Goal: Browse casually: Explore the website without a specific task or goal

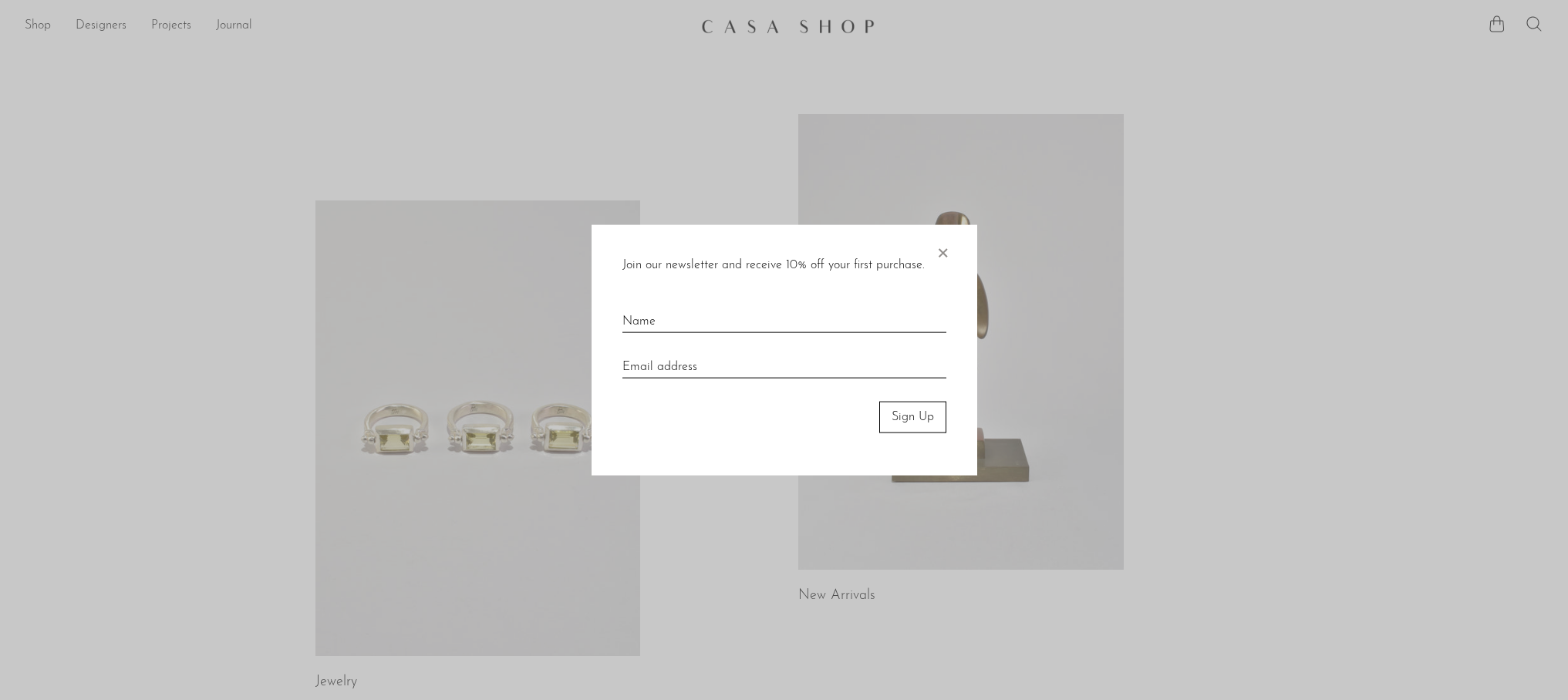
drag, startPoint x: 937, startPoint y: 252, endPoint x: 919, endPoint y: 249, distance: 18.2
click at [937, 252] on span "×" at bounding box center [943, 250] width 15 height 49
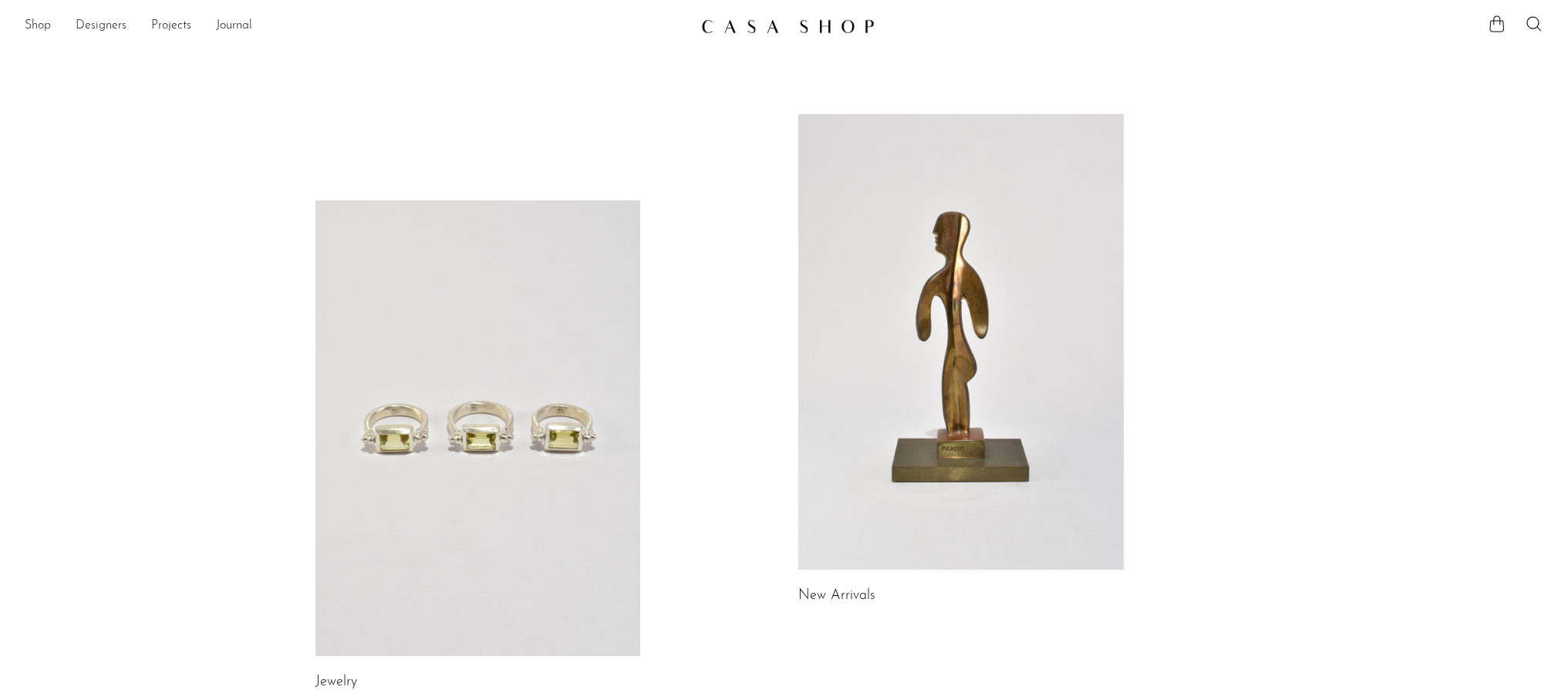
click at [921, 246] on link at bounding box center [960, 342] width 326 height 456
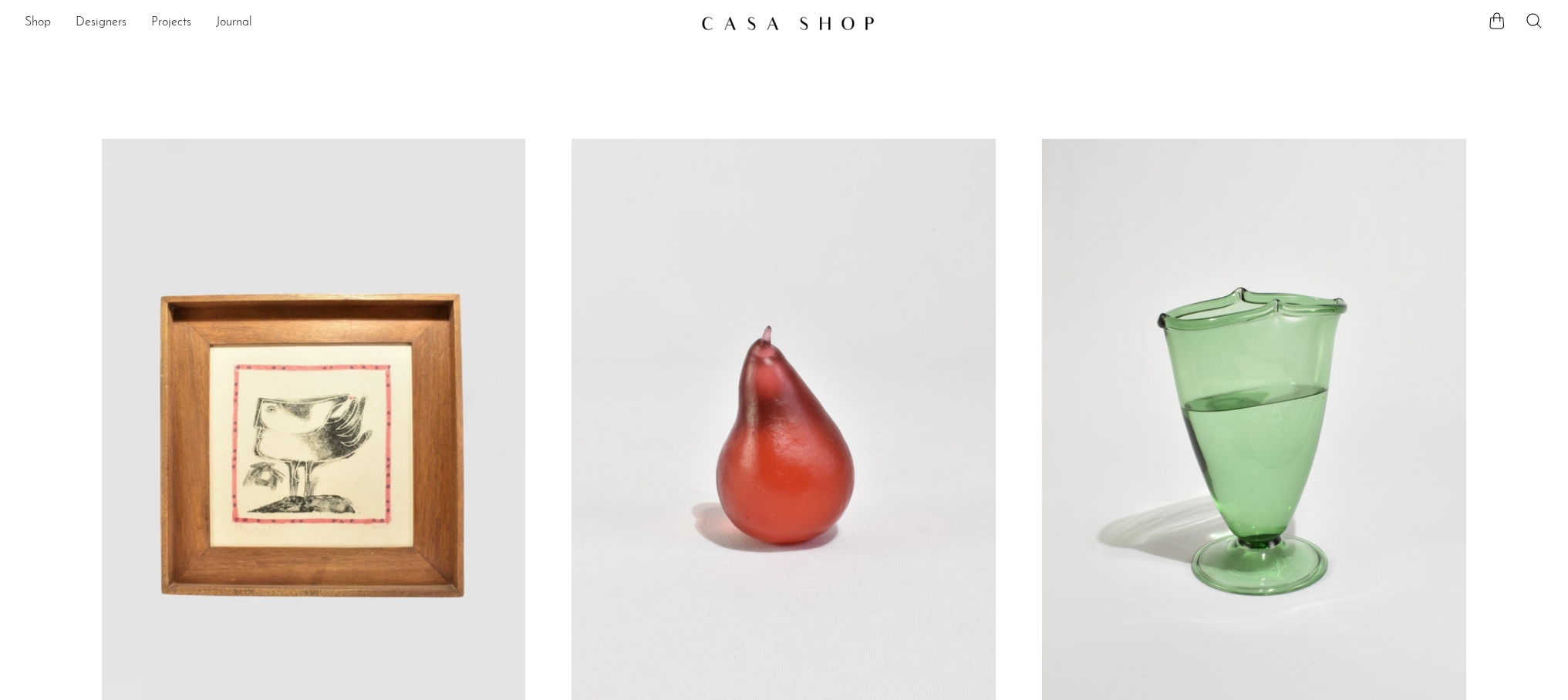
scroll to position [302, 0]
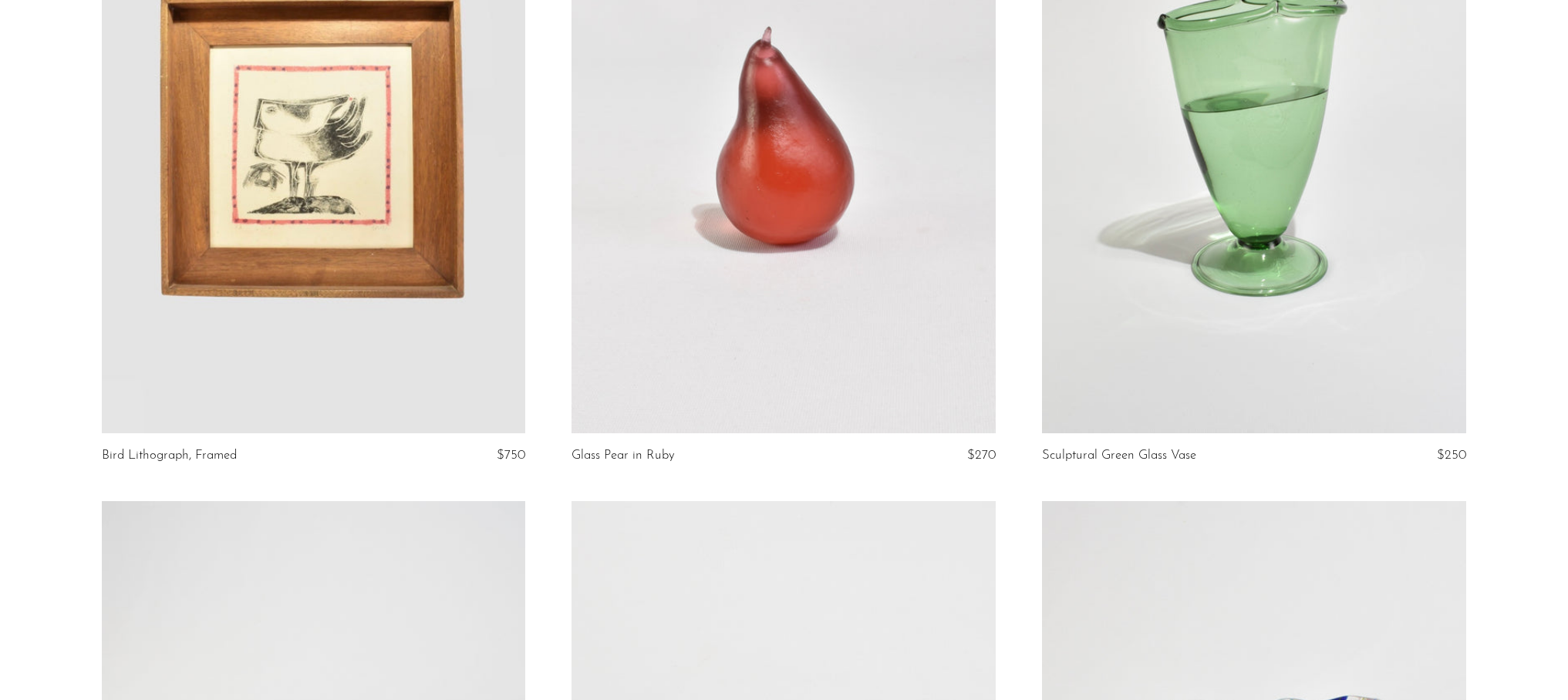
click at [275, 158] on link at bounding box center [314, 136] width 424 height 594
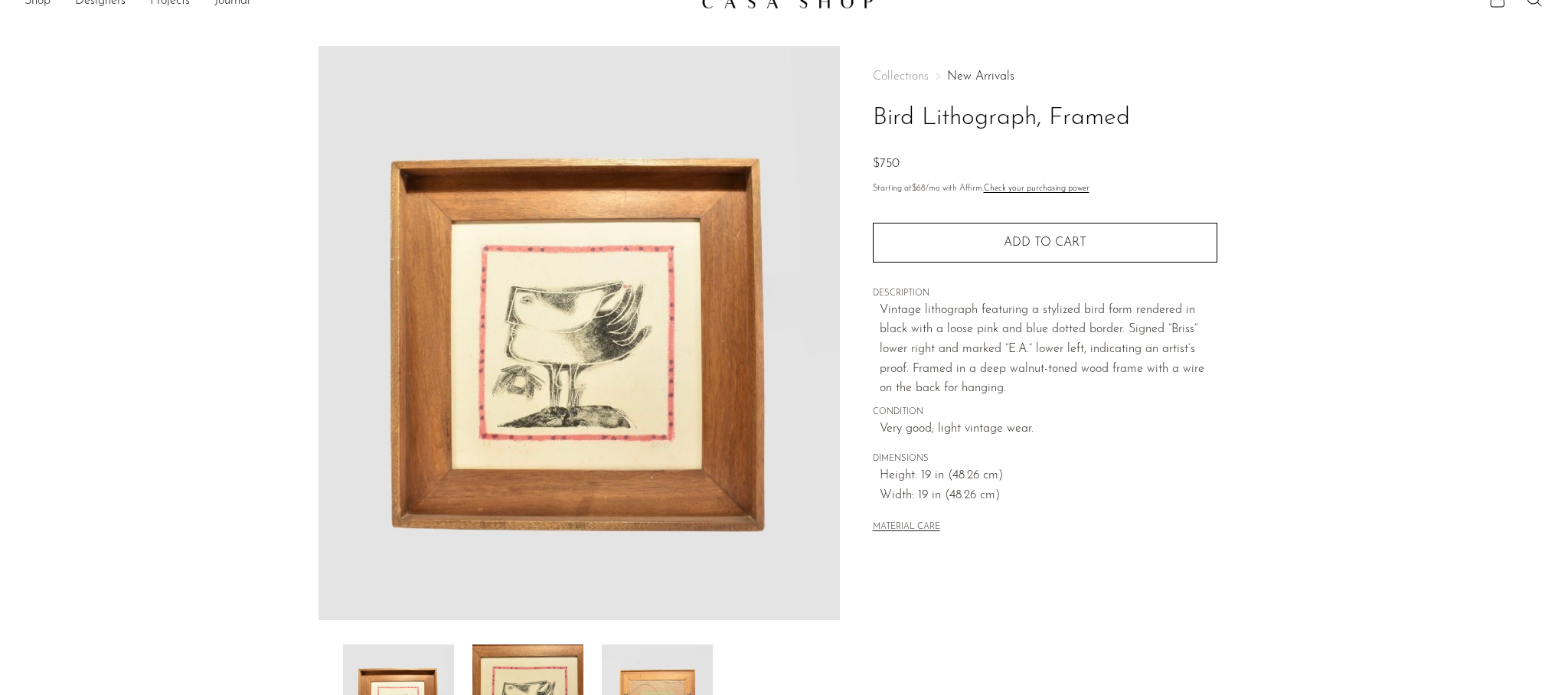
scroll to position [73, 0]
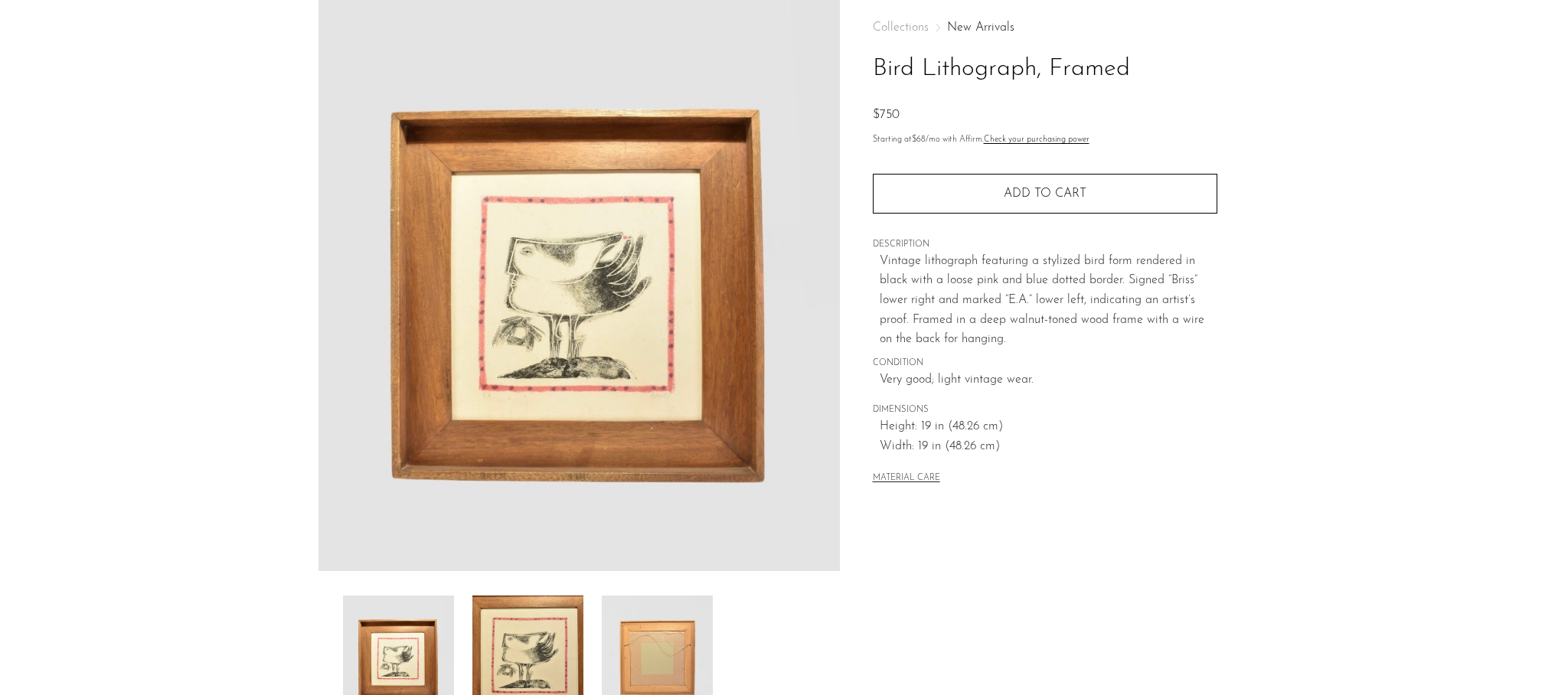
click at [658, 636] on img at bounding box center [657, 657] width 111 height 123
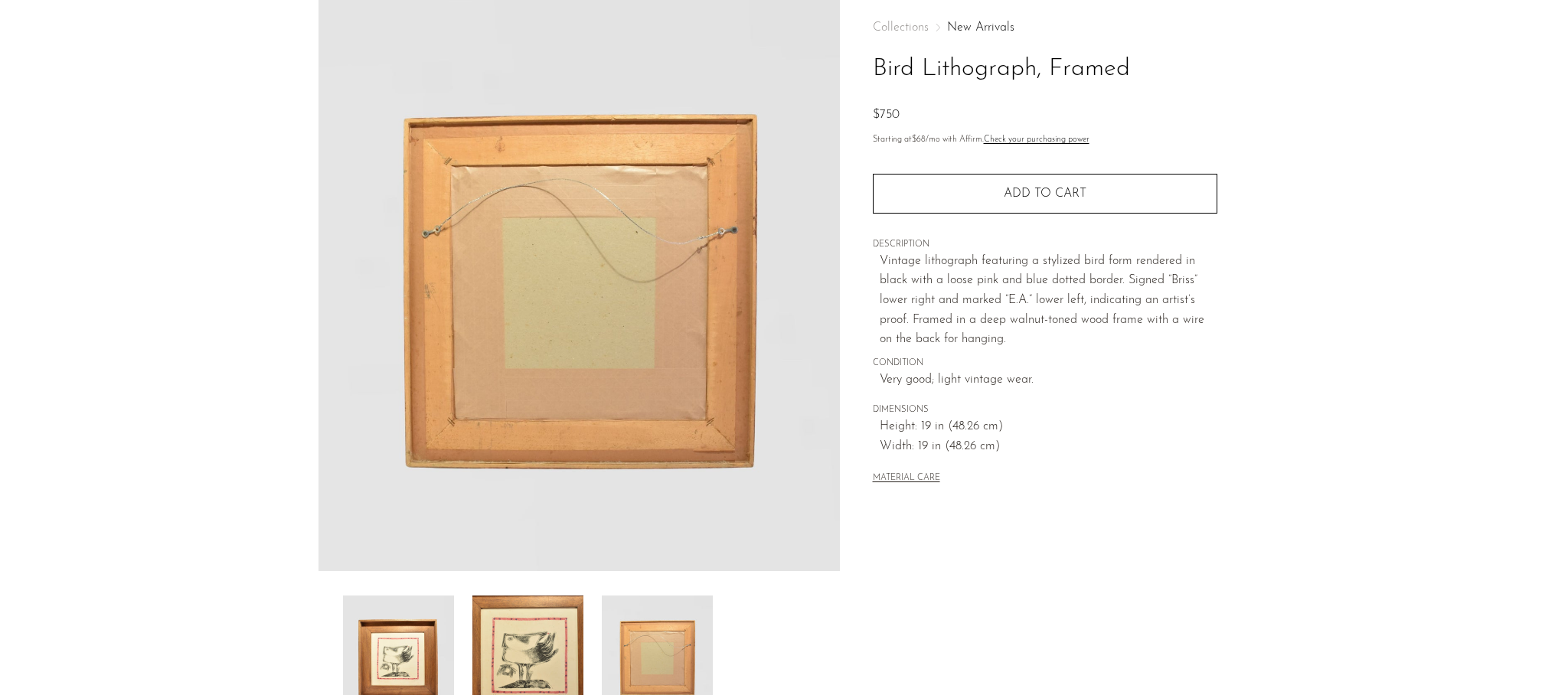
click at [397, 649] on img at bounding box center [398, 657] width 111 height 123
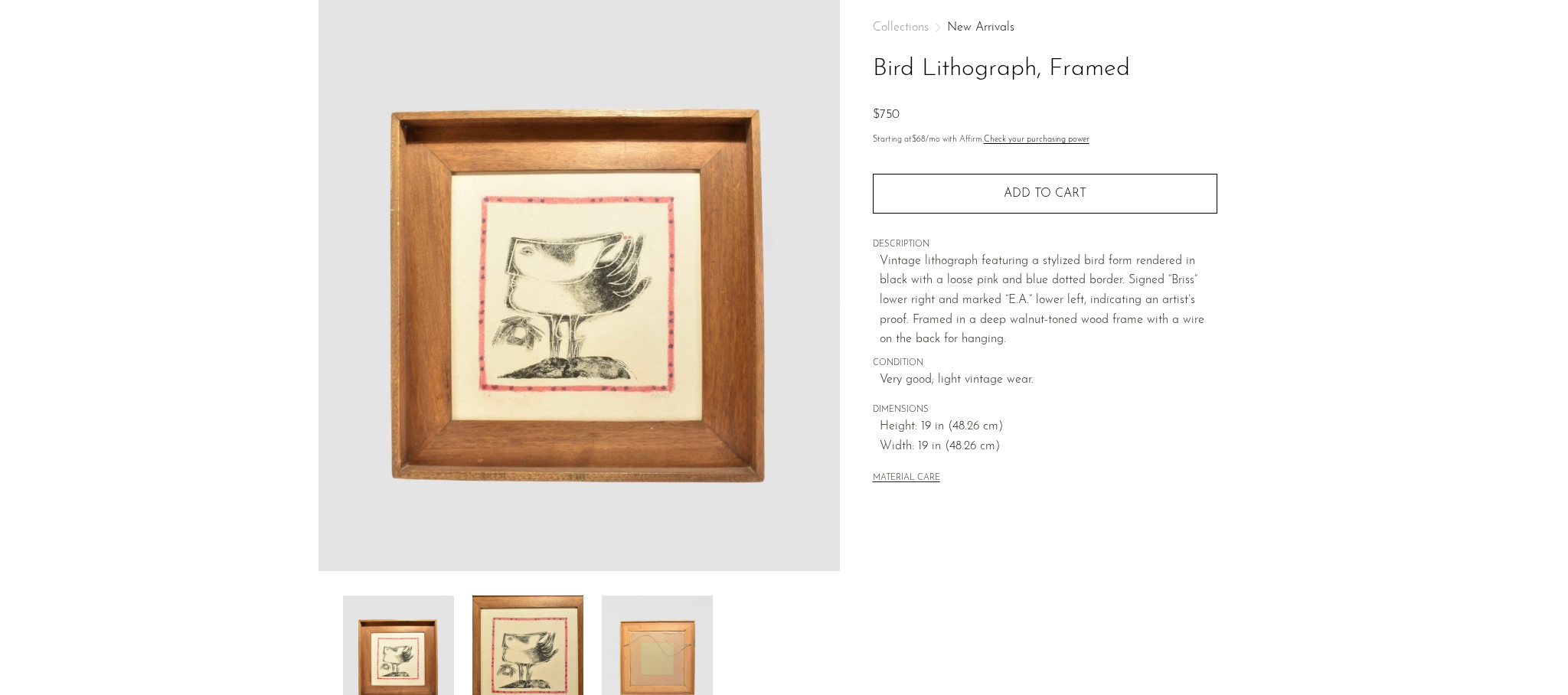
click at [538, 650] on img at bounding box center [528, 657] width 111 height 123
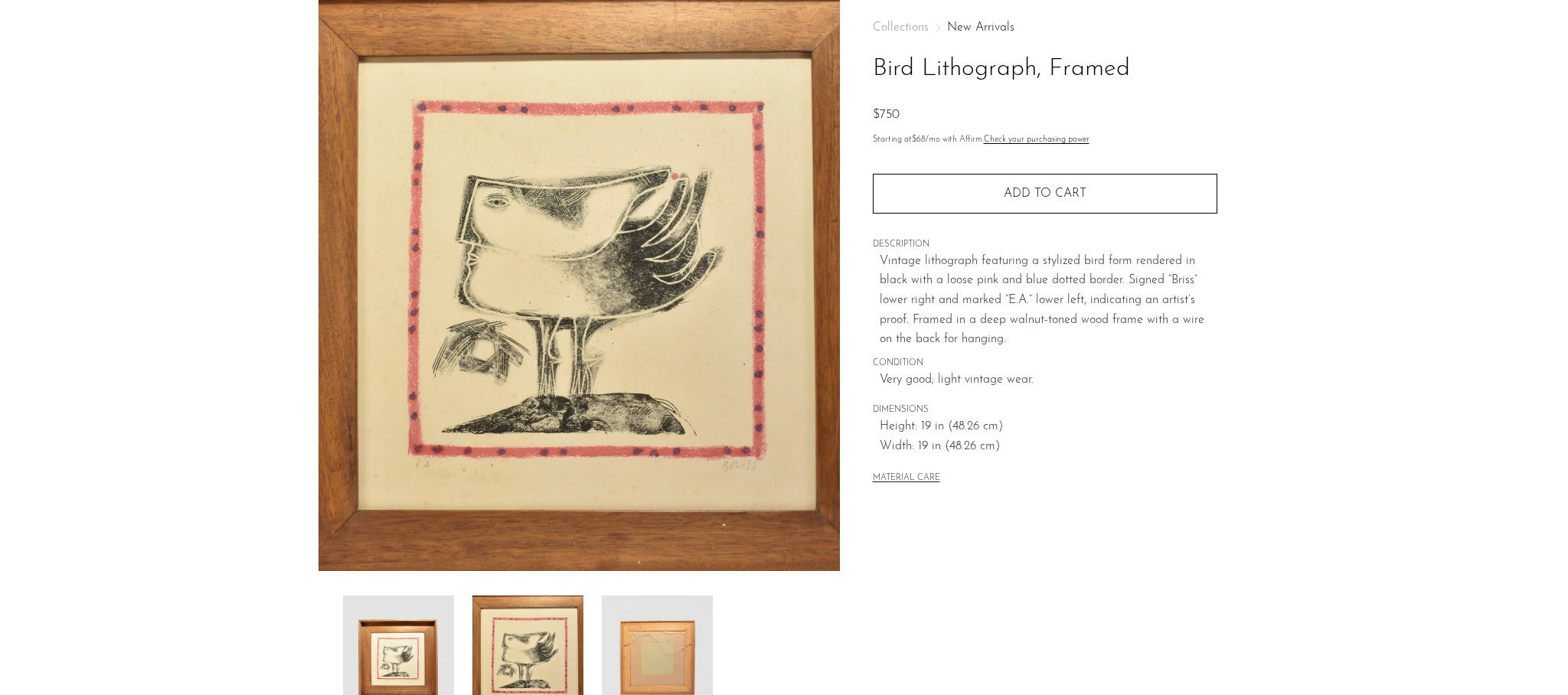
scroll to position [0, 0]
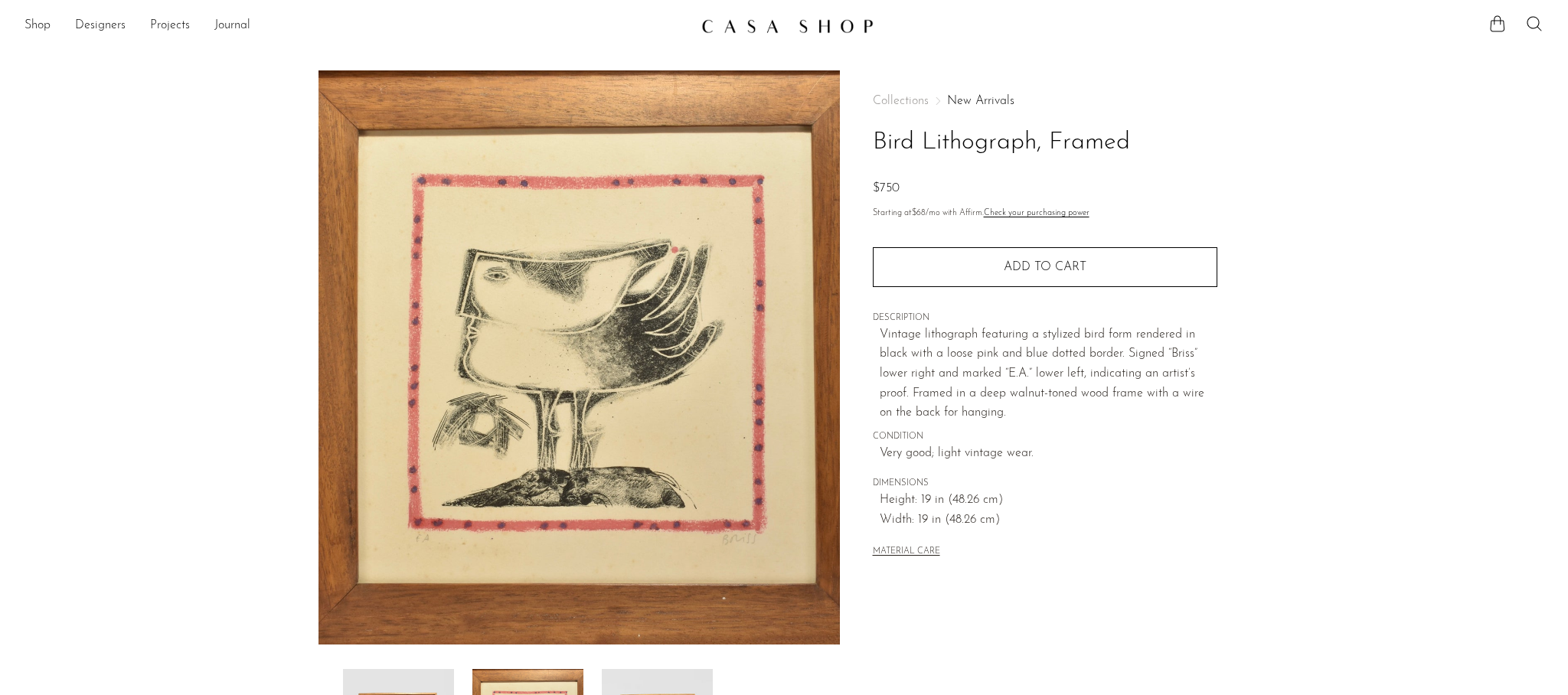
click at [924, 547] on button "MATERIAL CARE" at bounding box center [906, 553] width 68 height 11
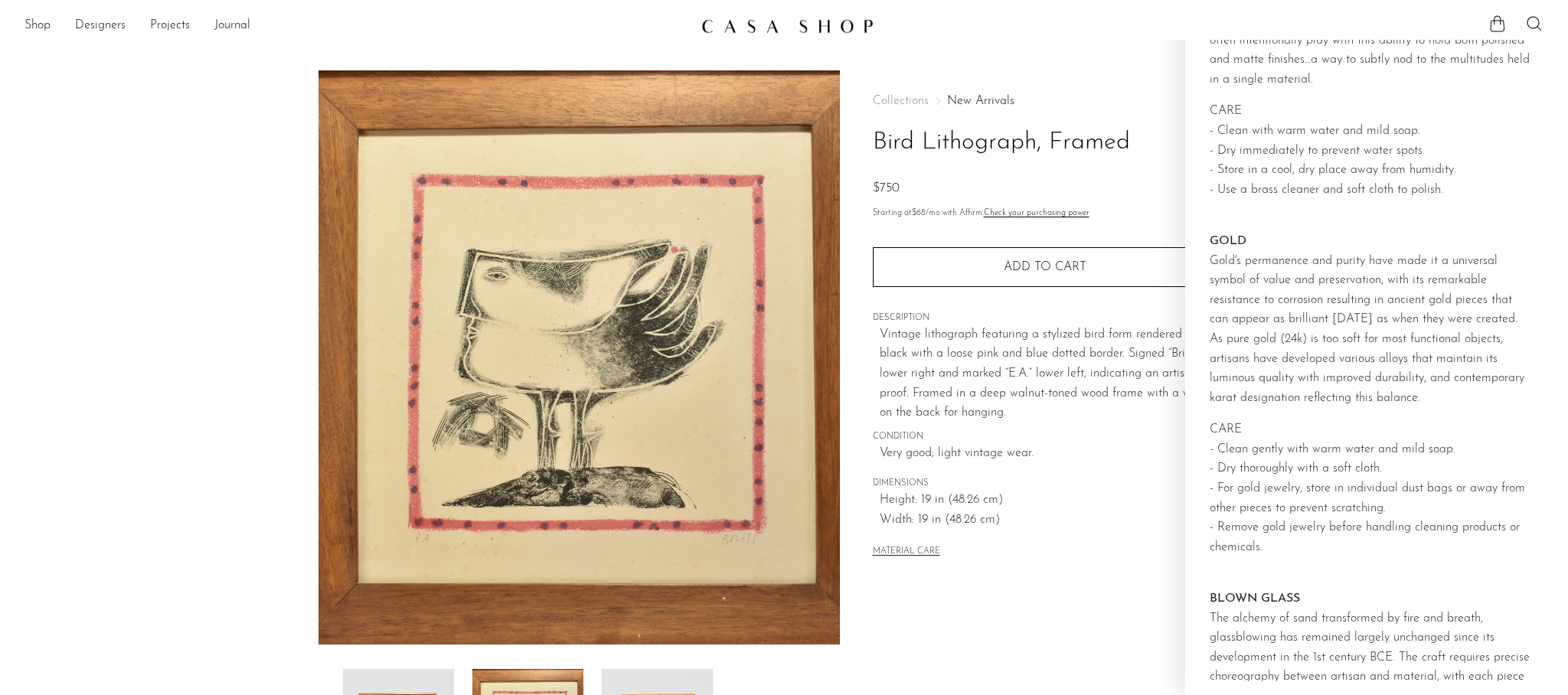
scroll to position [415, 0]
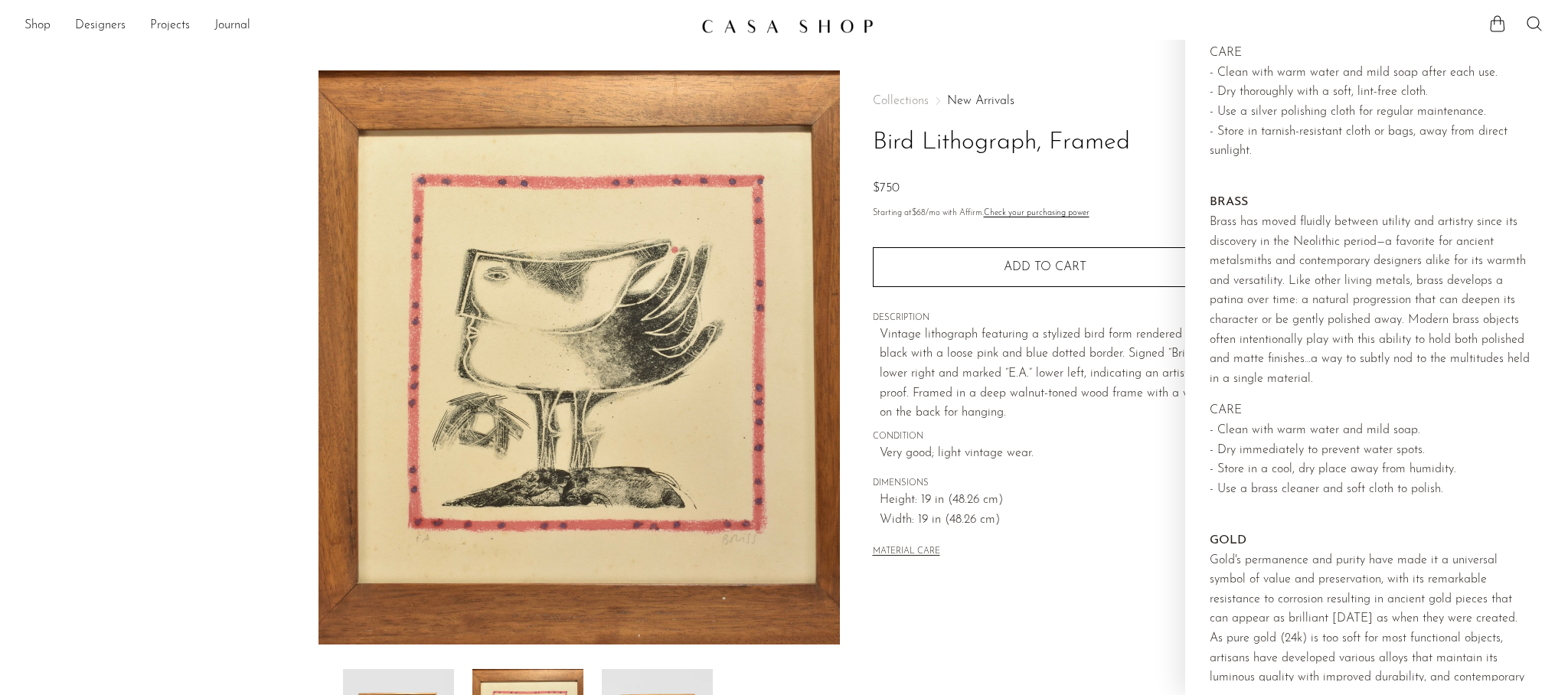
click at [1052, 566] on div "Collections New Arrivals Bird Lithograph, Framed $750 Starting at $68 /mo with …" at bounding box center [1045, 328] width 344 height 516
click at [967, 99] on link "New Arrivals" at bounding box center [981, 101] width 68 height 12
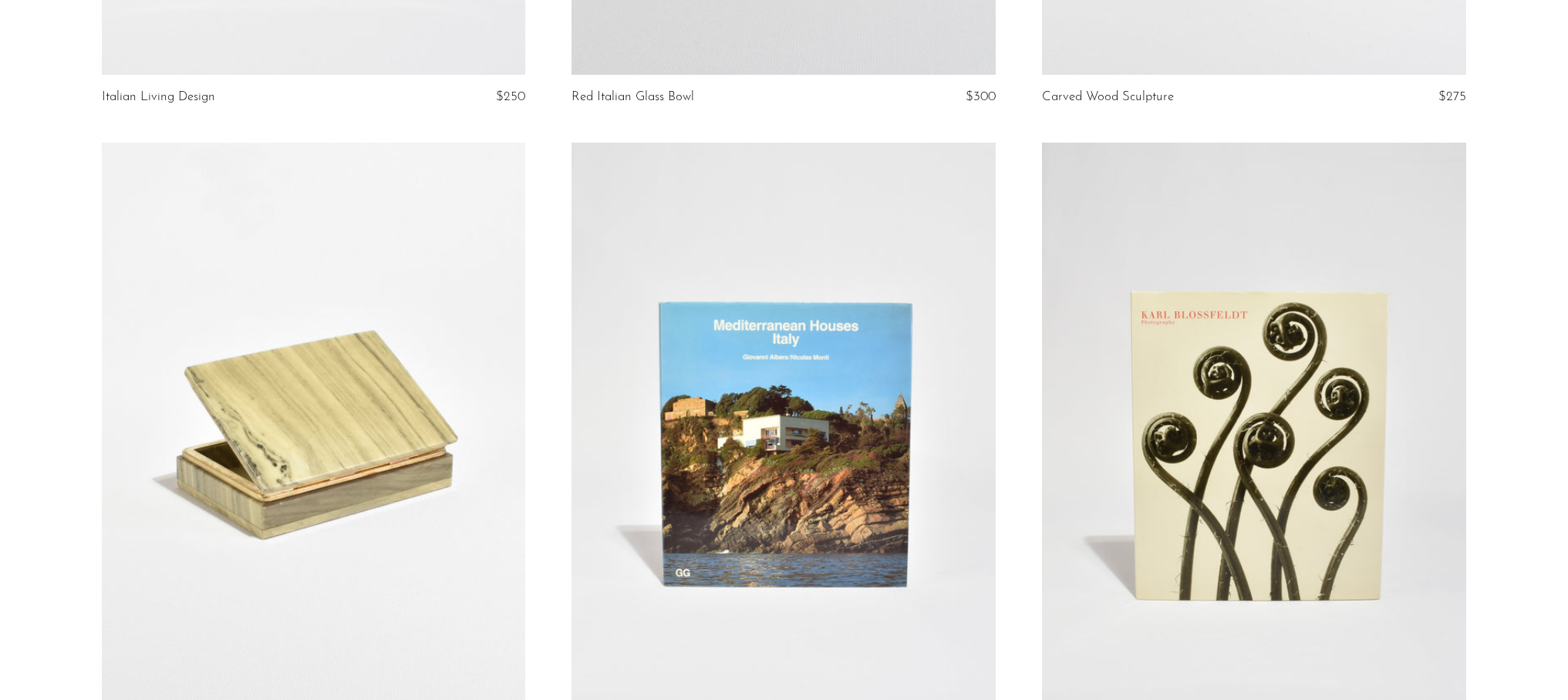
scroll to position [2089, 0]
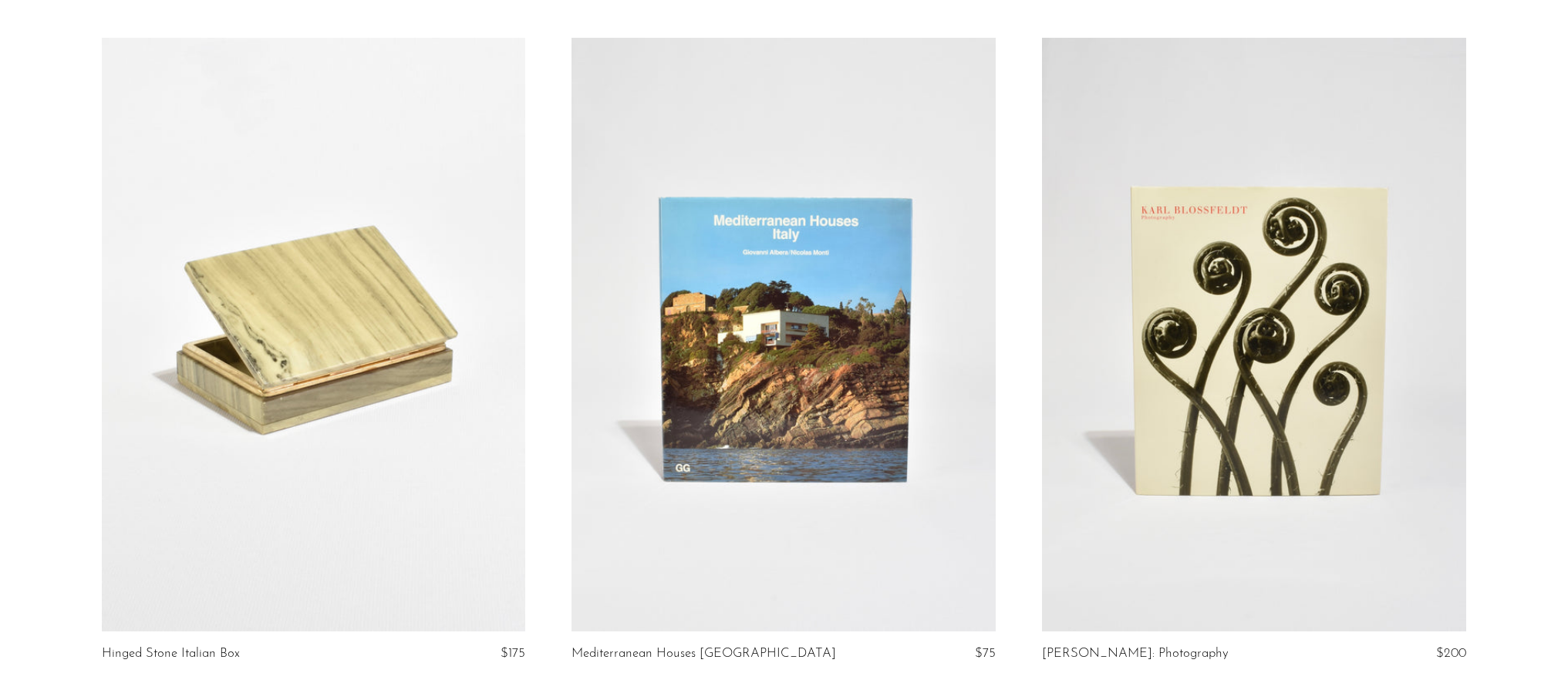
click at [688, 339] on link at bounding box center [784, 334] width 424 height 594
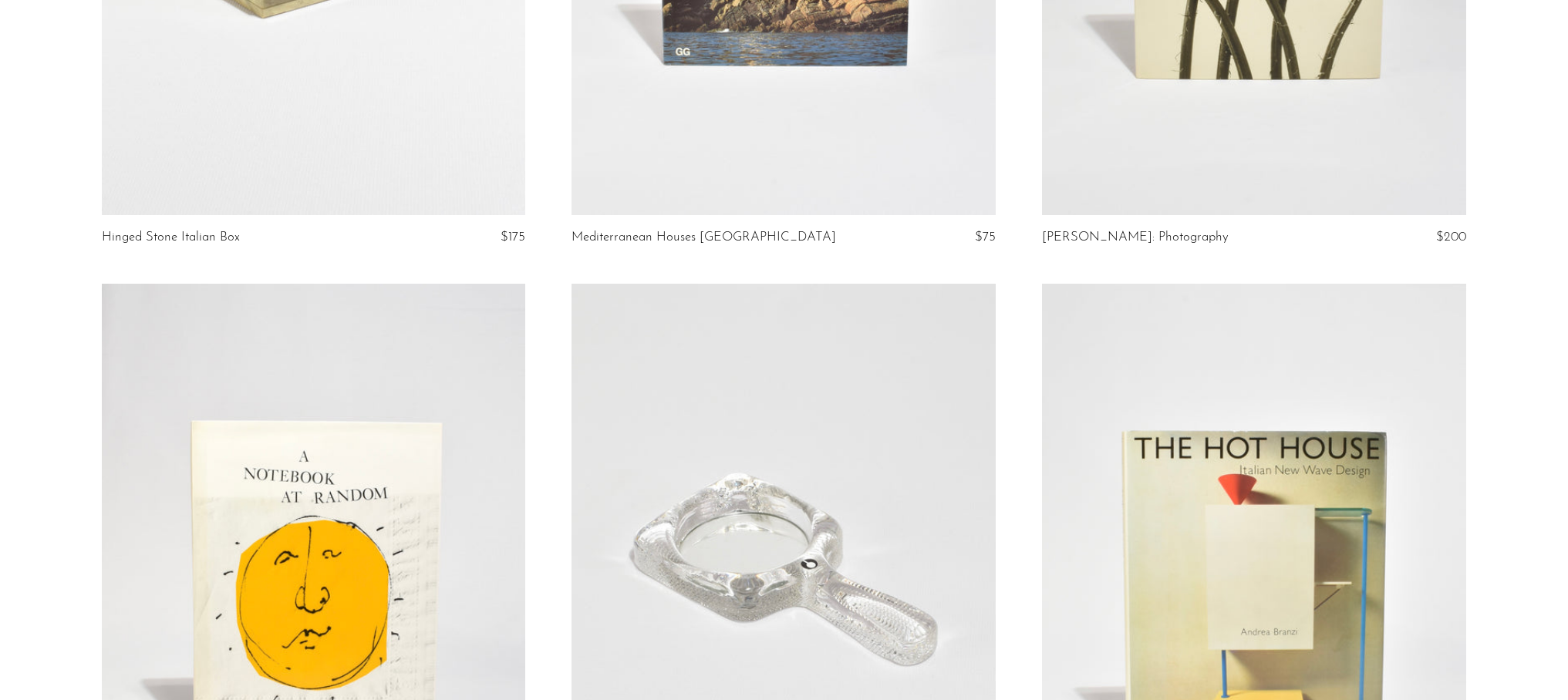
scroll to position [2813, 0]
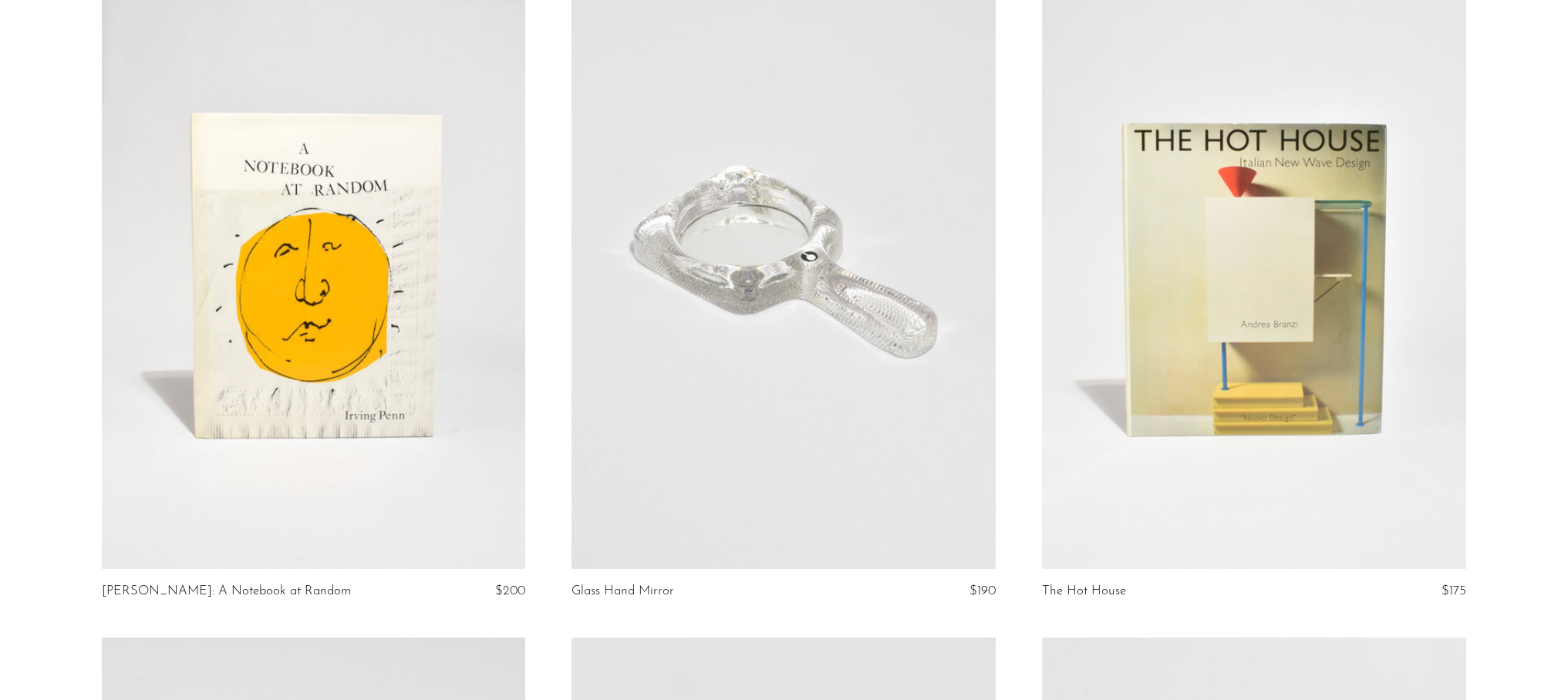
click at [483, 205] on link at bounding box center [314, 273] width 424 height 594
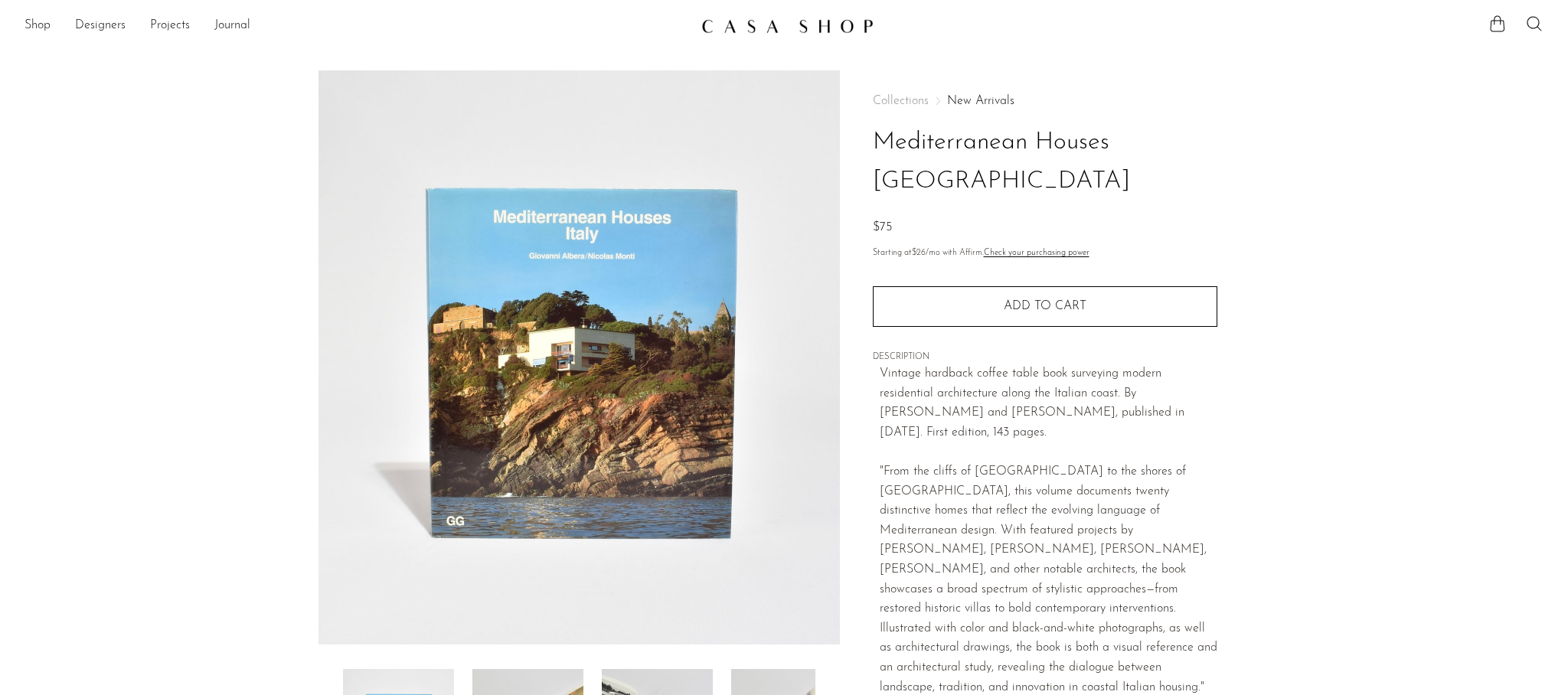
scroll to position [282, 0]
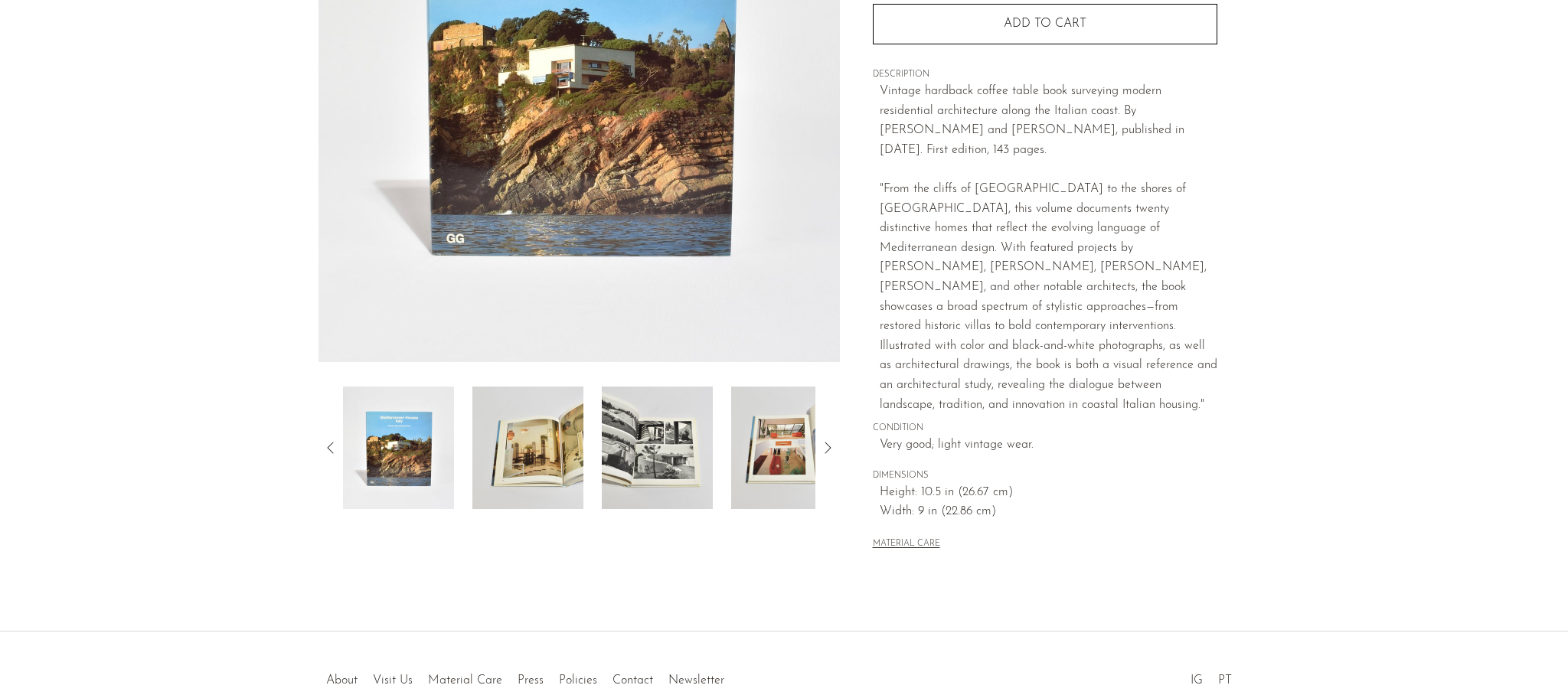
click at [512, 423] on img at bounding box center [528, 448] width 111 height 123
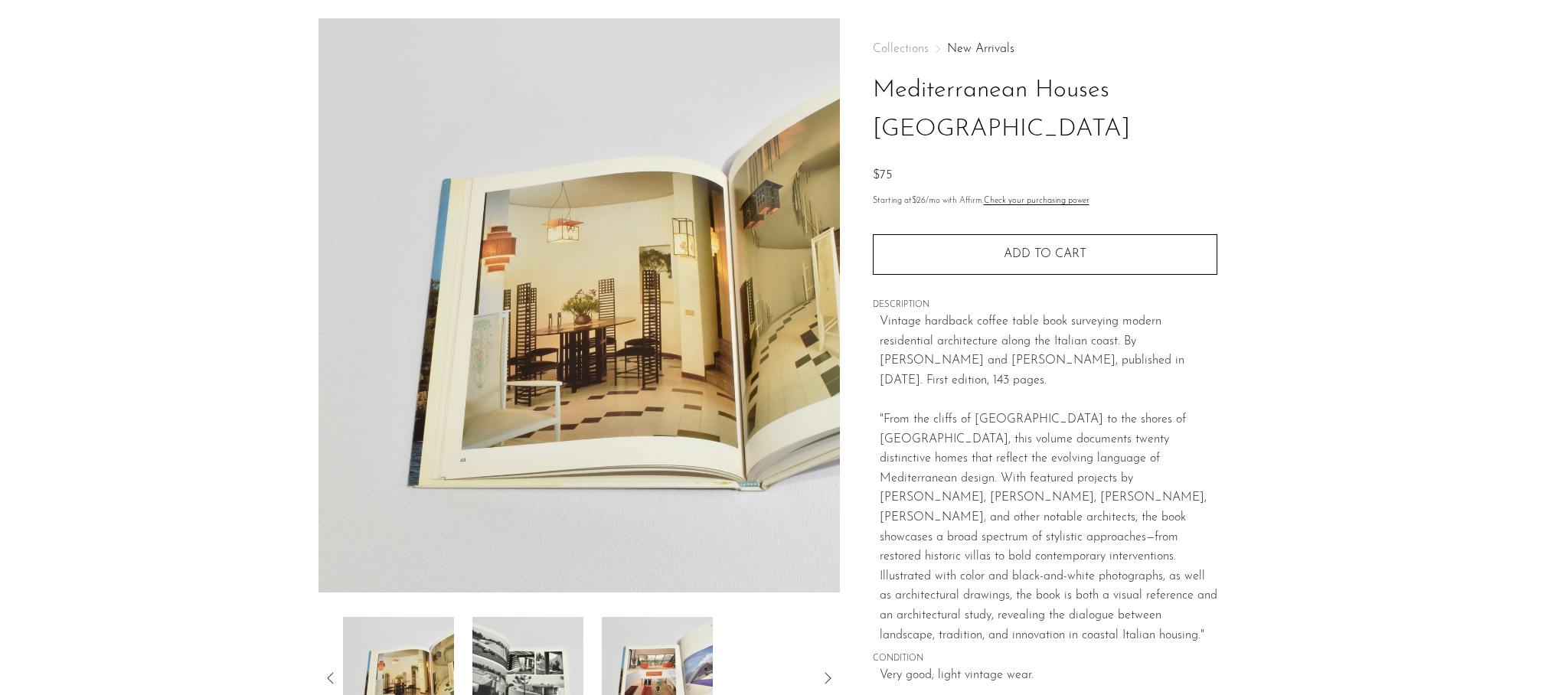
scroll to position [301, 0]
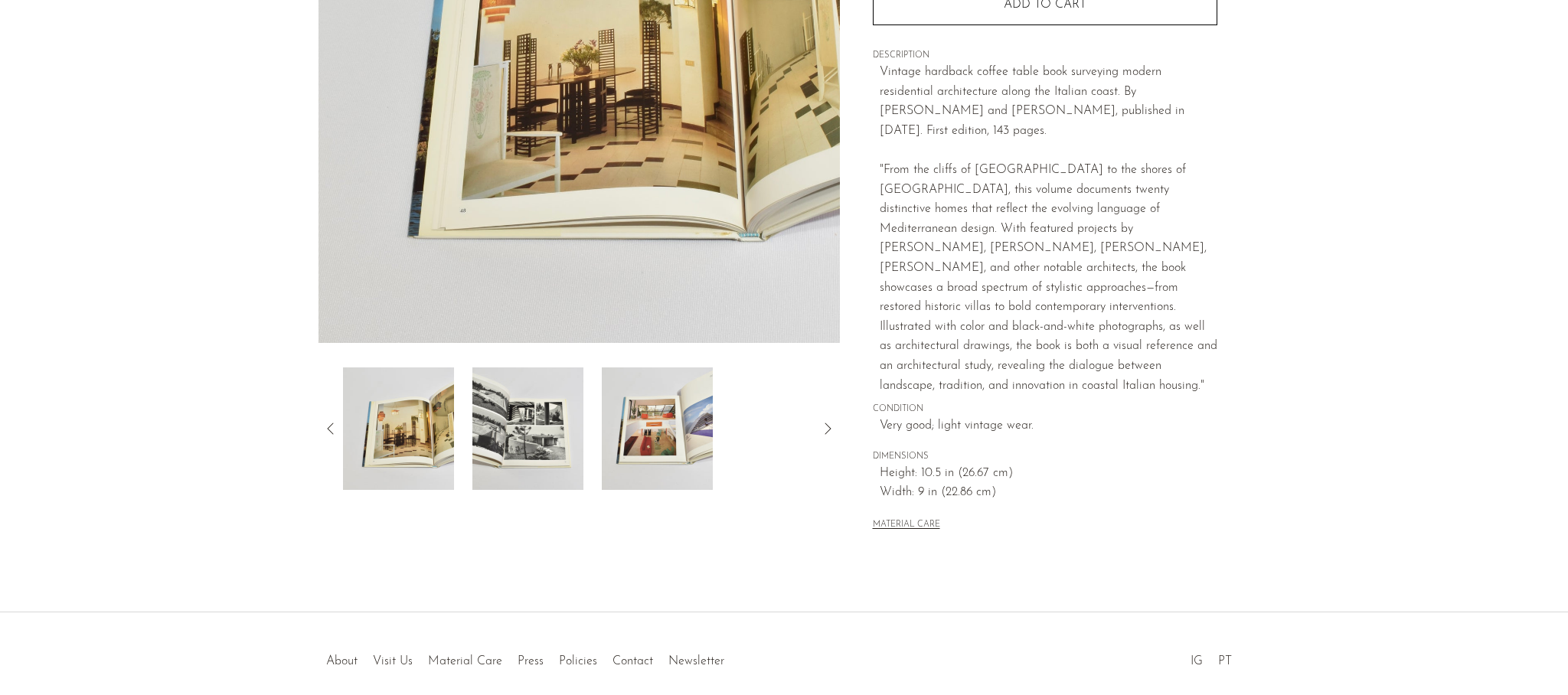
click at [559, 417] on img at bounding box center [528, 429] width 111 height 123
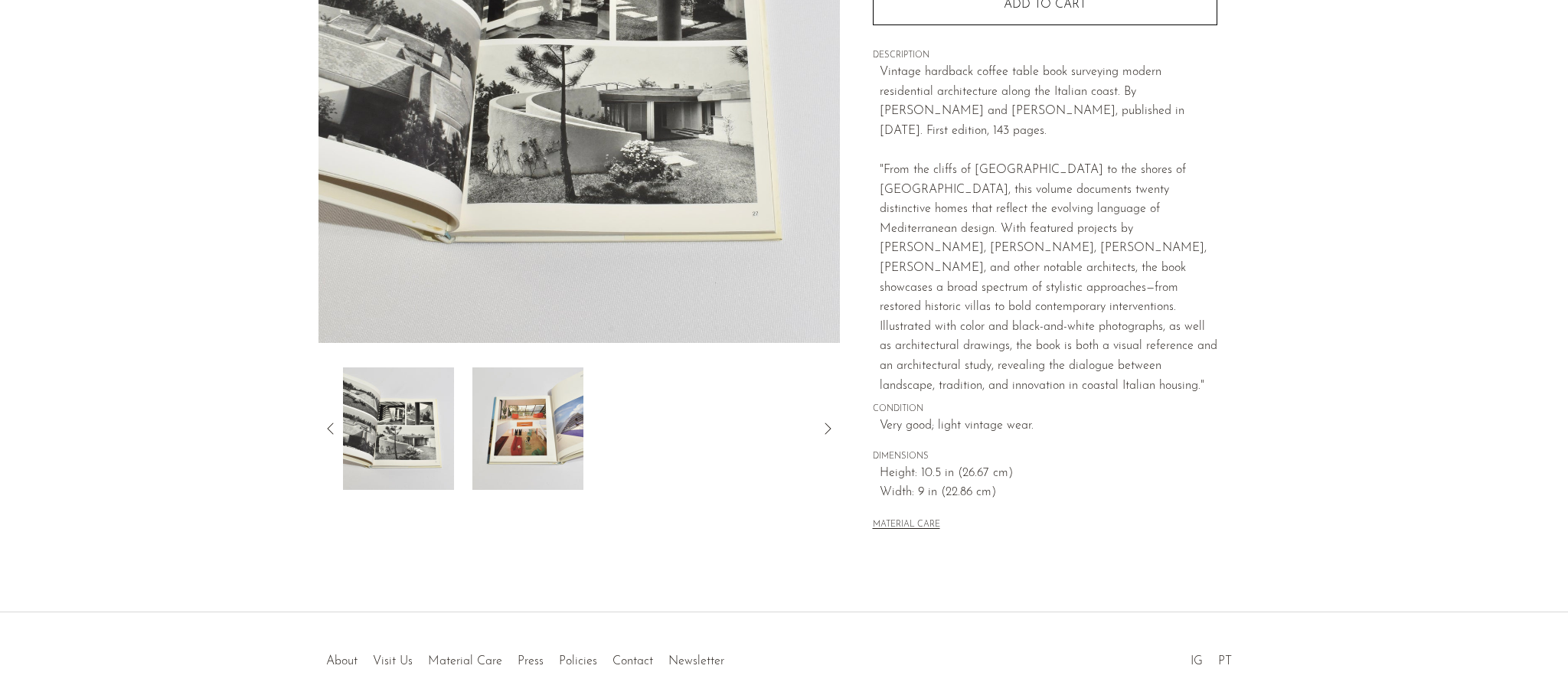
click at [535, 419] on img at bounding box center [528, 429] width 111 height 123
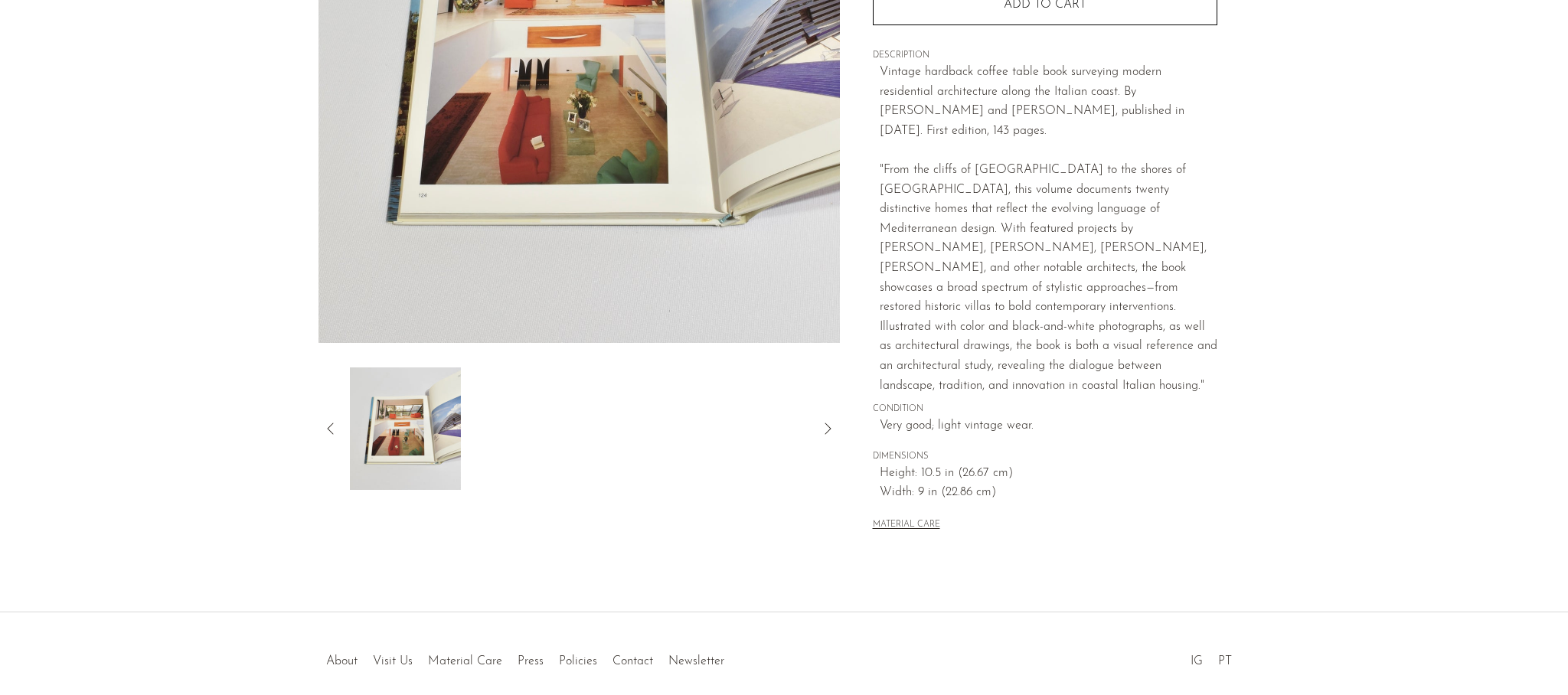
scroll to position [0, 0]
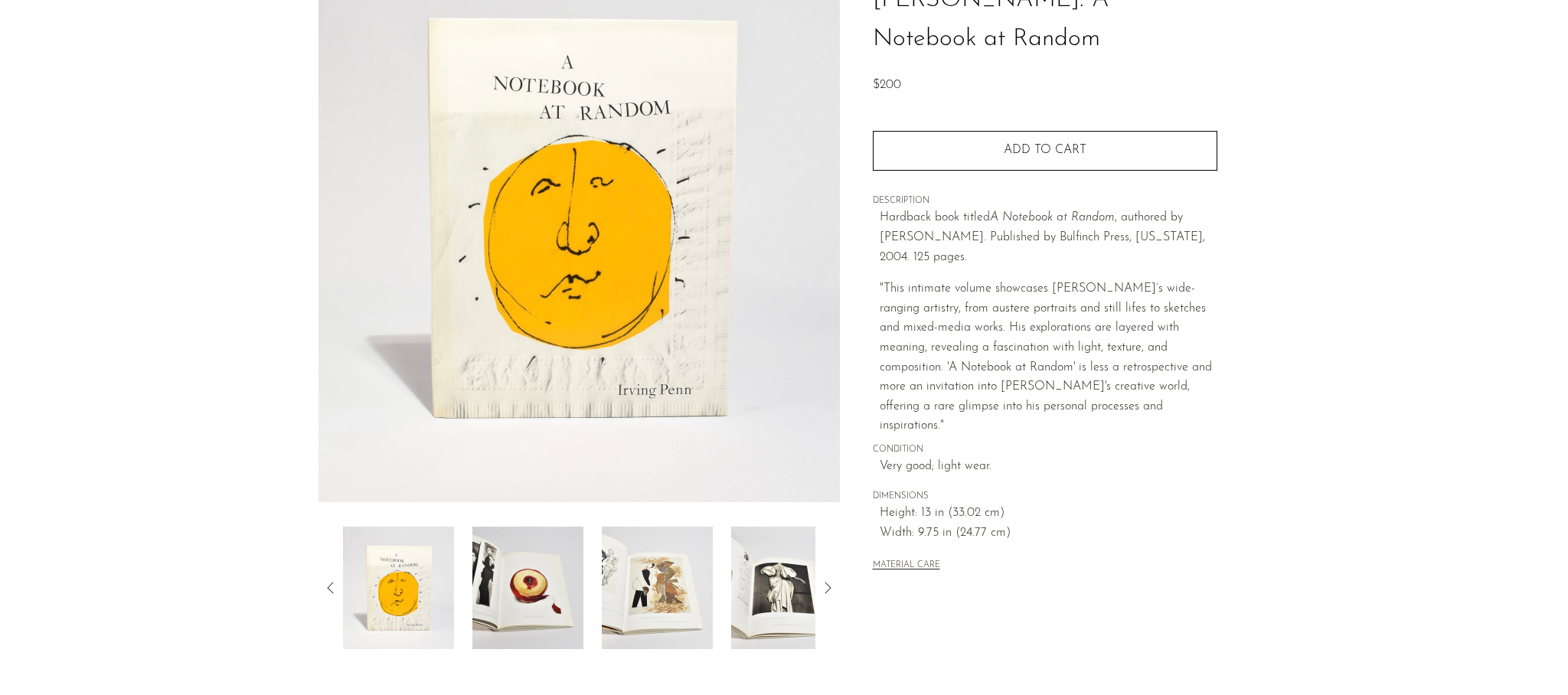
scroll to position [272, 0]
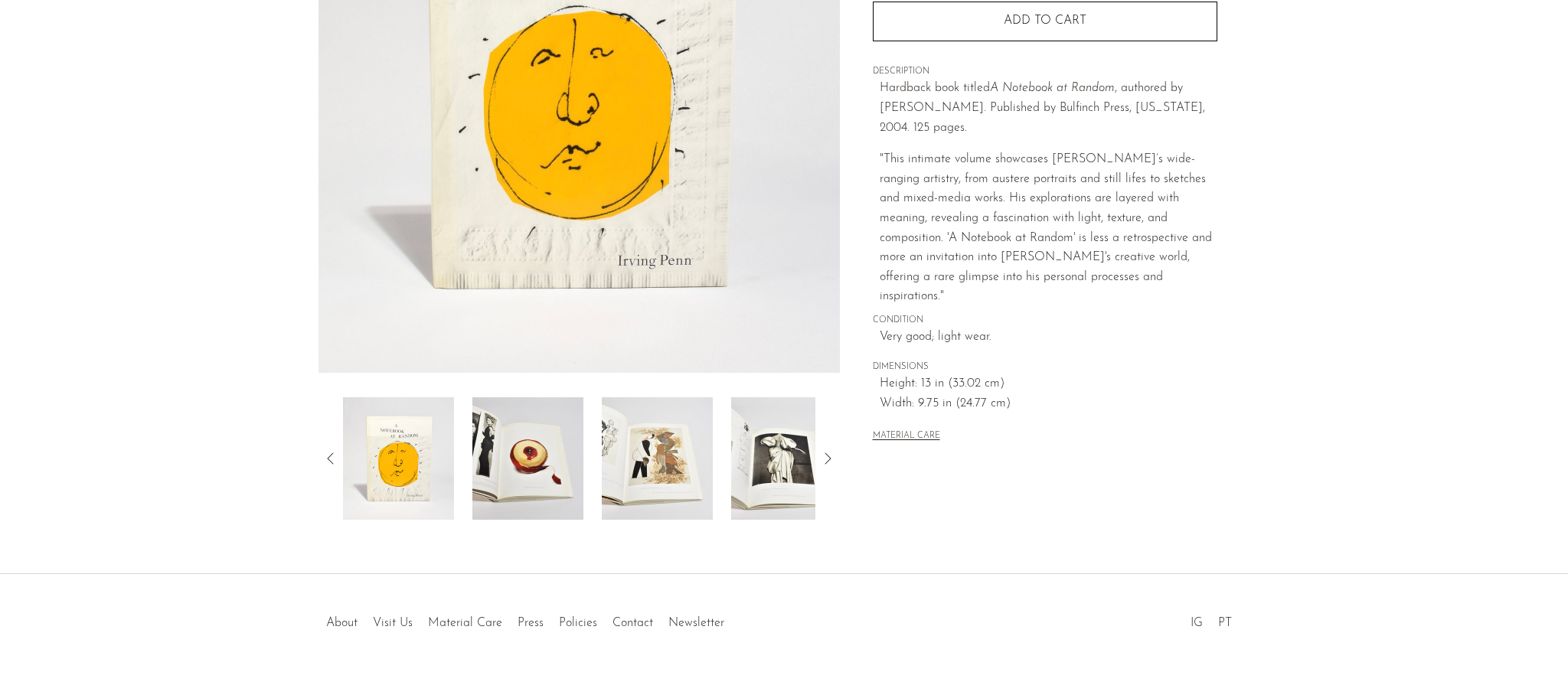
click at [519, 418] on img at bounding box center [528, 459] width 111 height 123
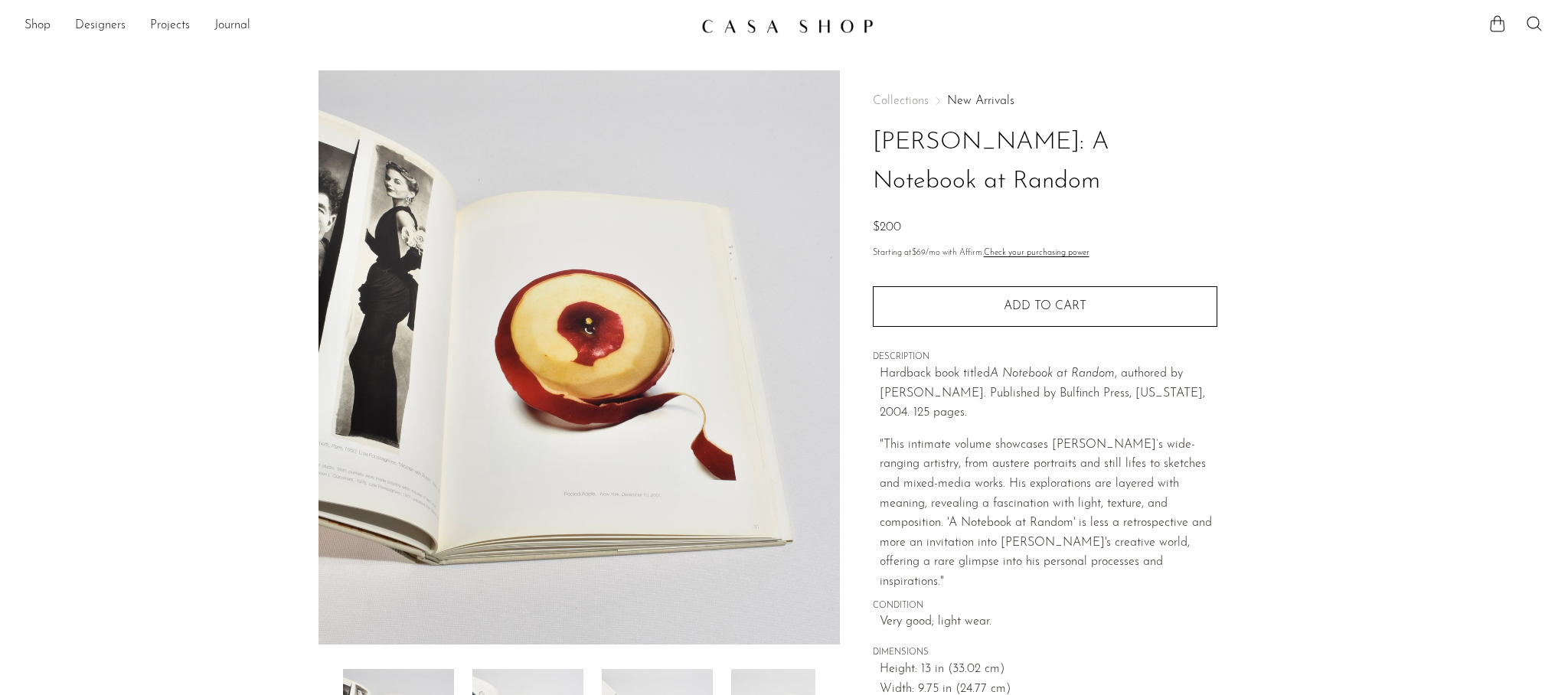
scroll to position [301, 0]
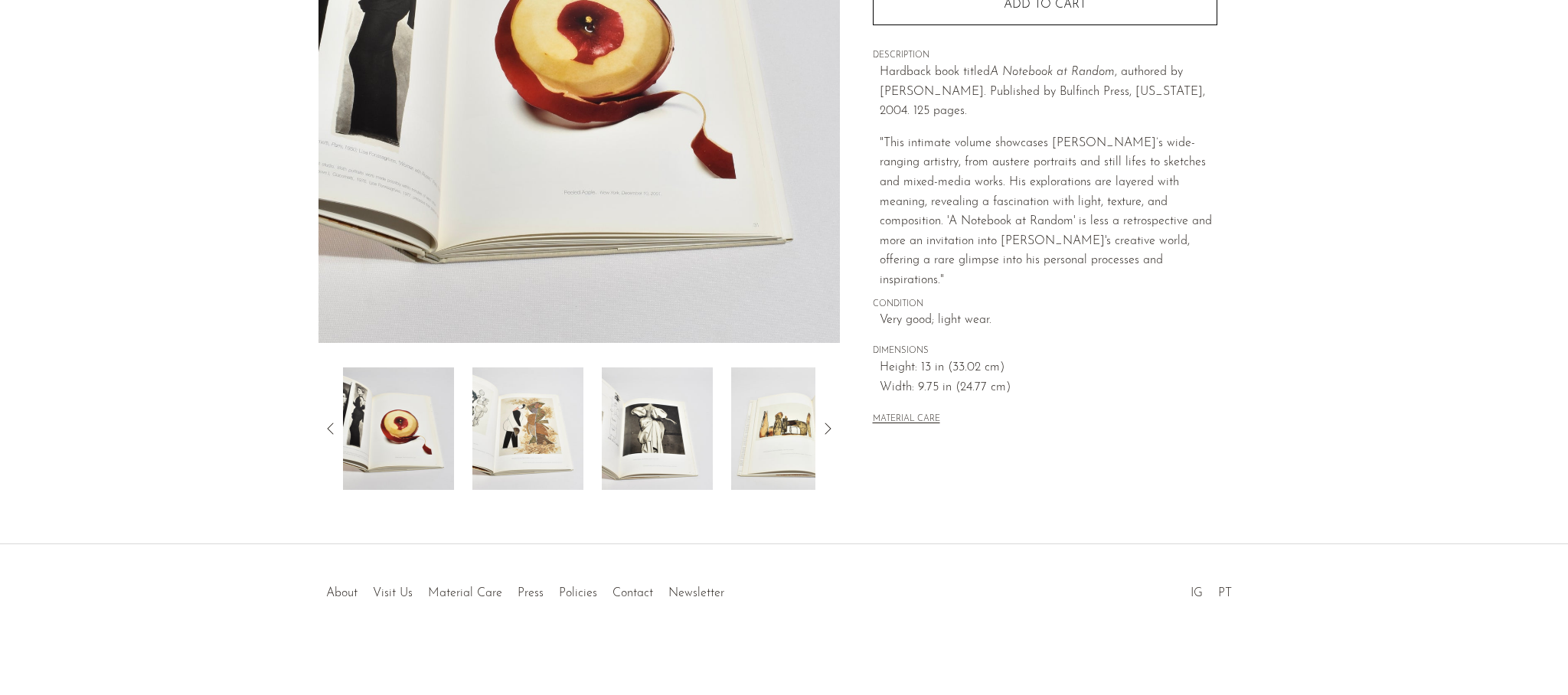
click at [538, 430] on img at bounding box center [528, 429] width 111 height 123
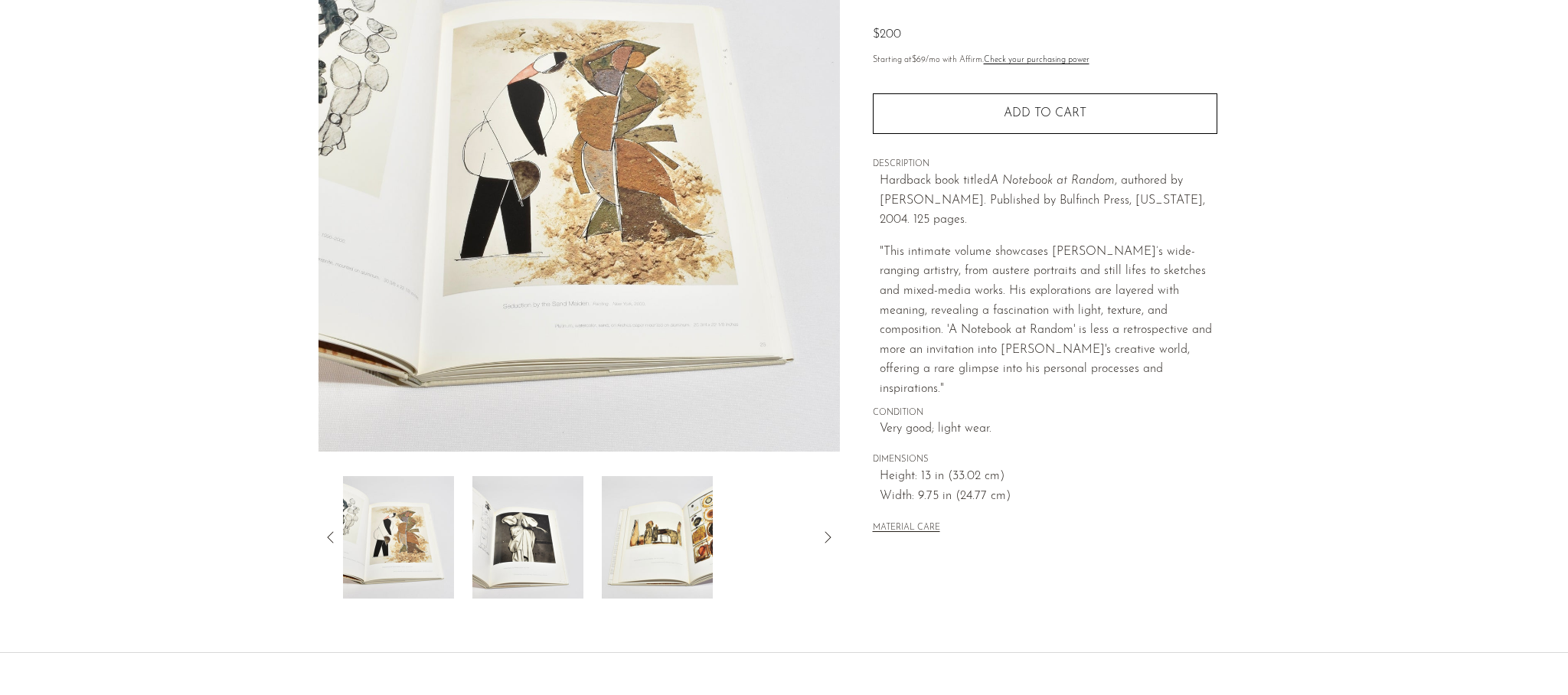
scroll to position [174, 0]
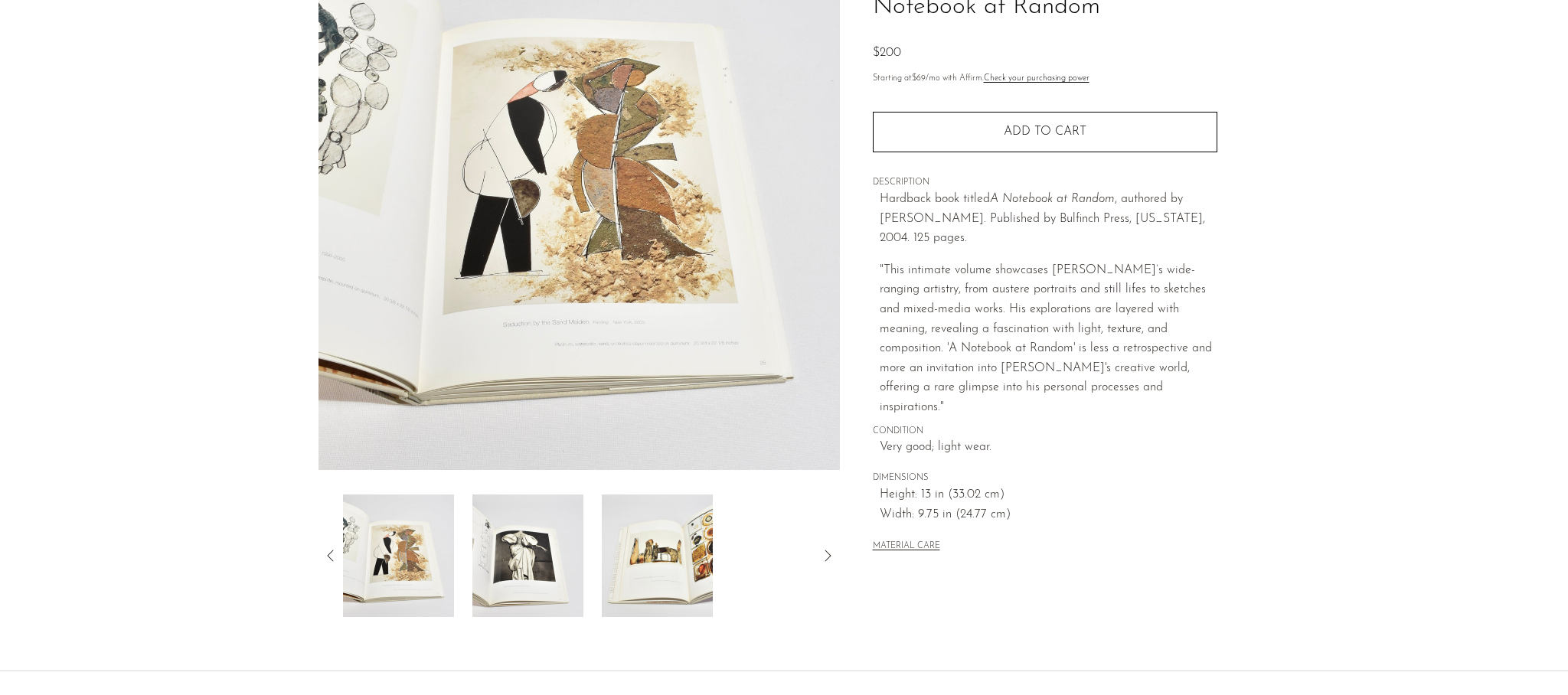
click at [551, 547] on img at bounding box center [528, 556] width 111 height 123
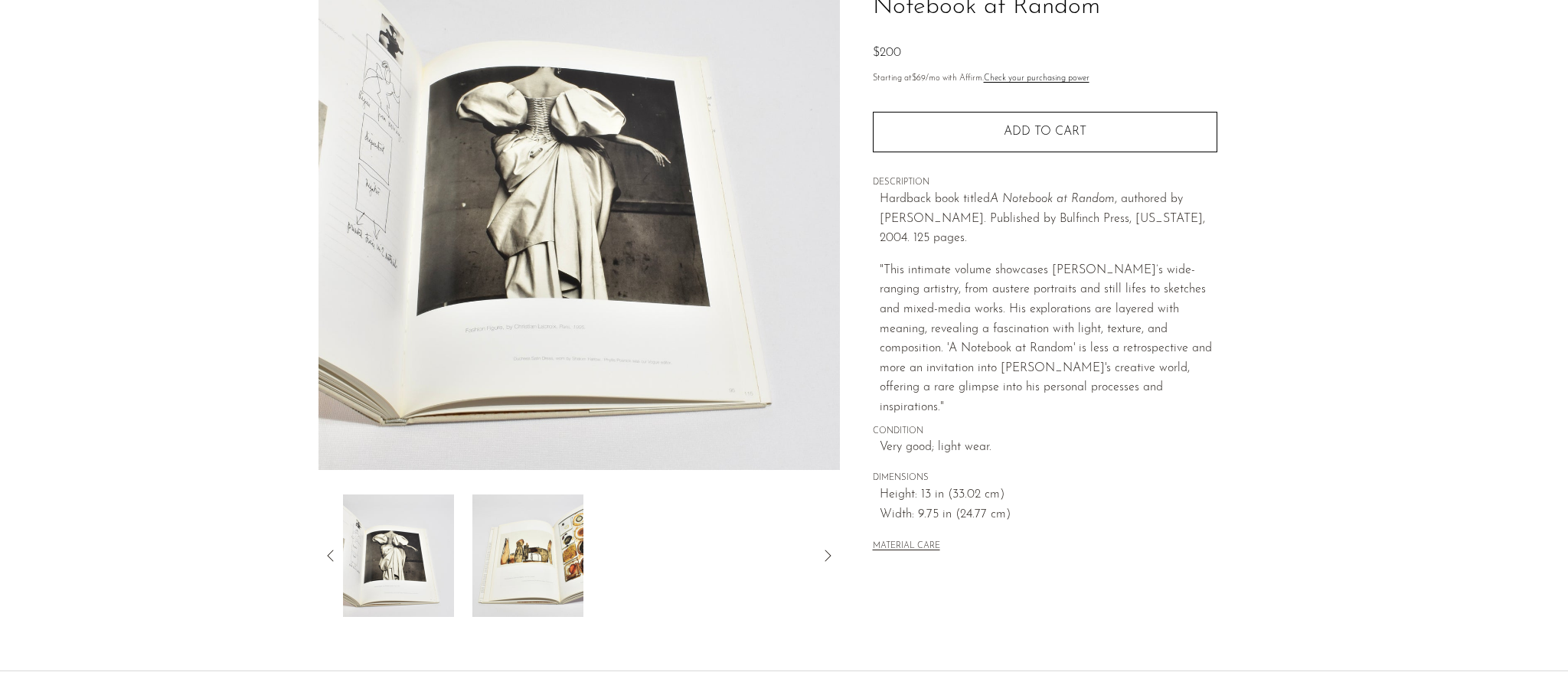
click at [543, 558] on img at bounding box center [528, 556] width 111 height 123
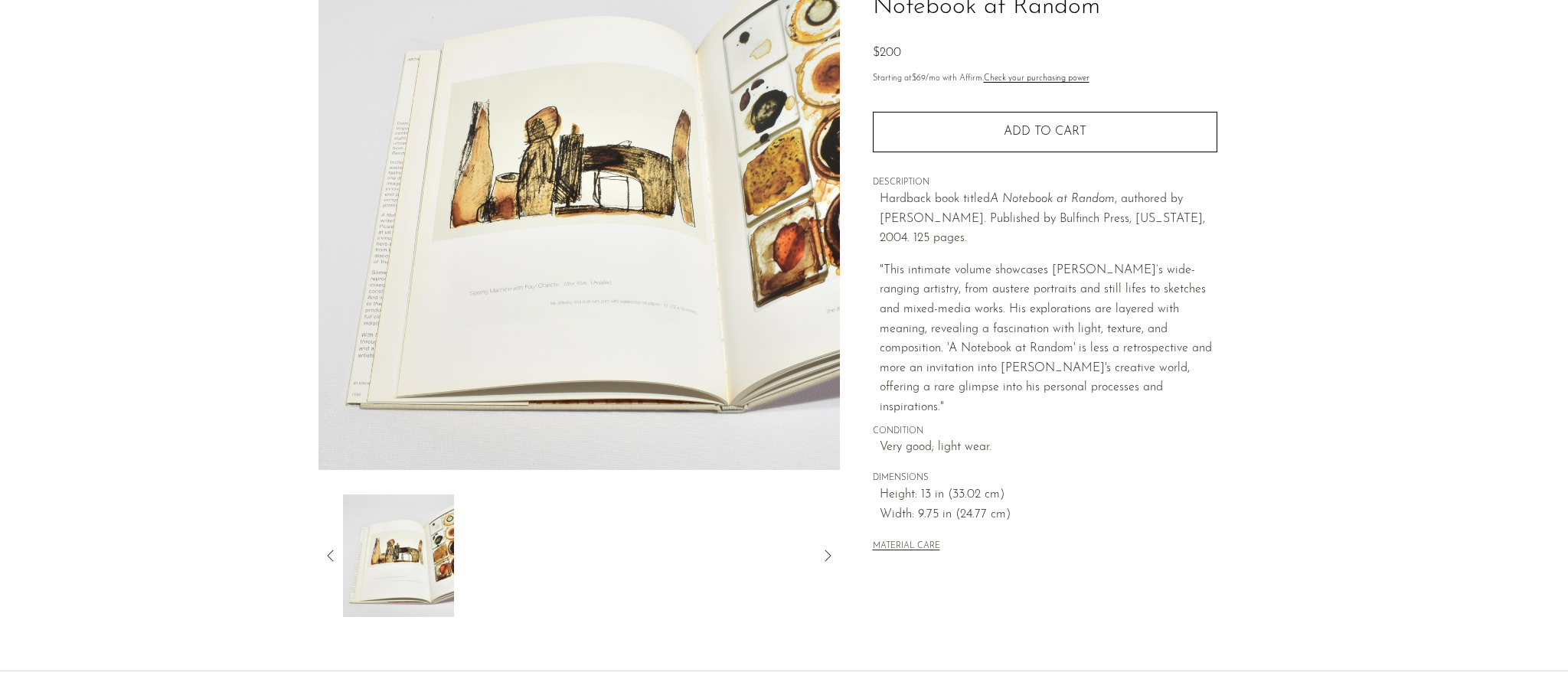
click at [336, 551] on icon at bounding box center [330, 556] width 18 height 18
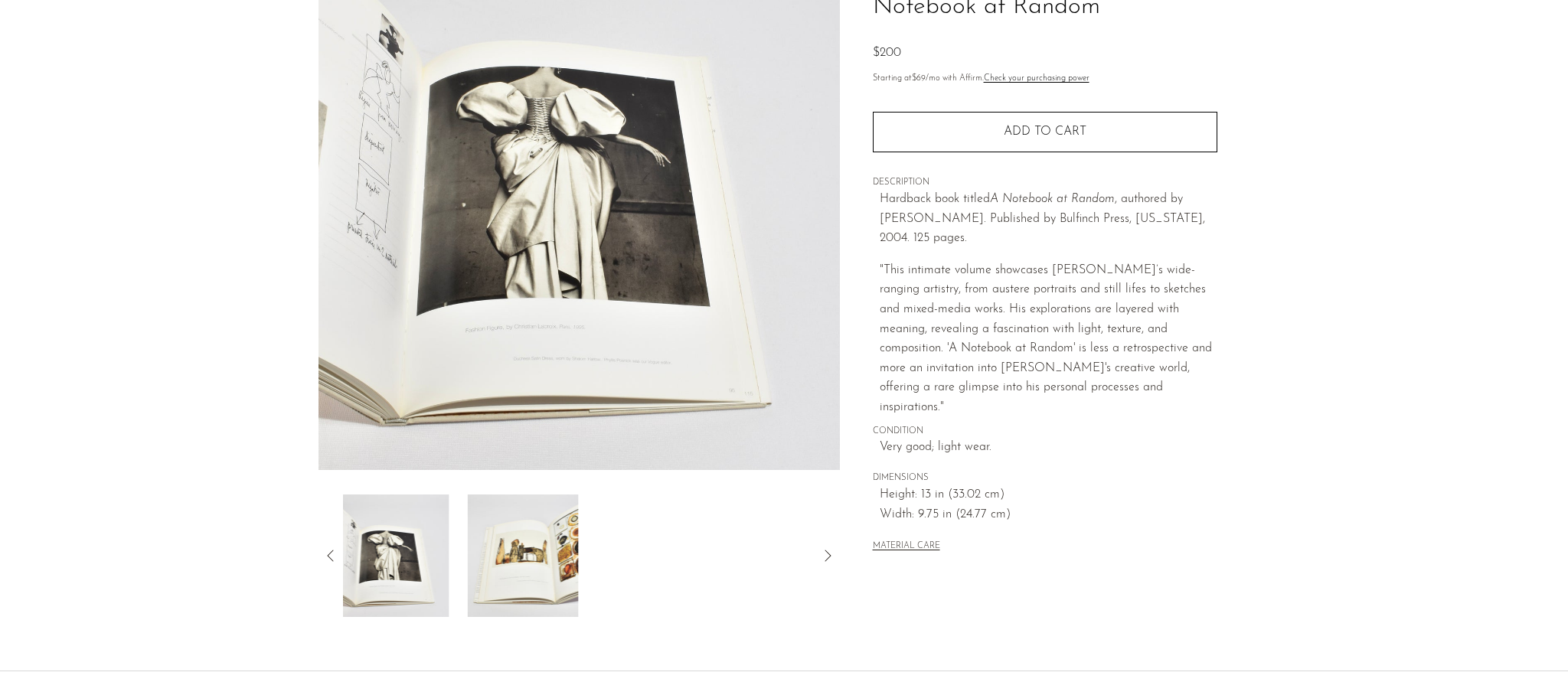
click at [336, 551] on icon at bounding box center [330, 556] width 18 height 18
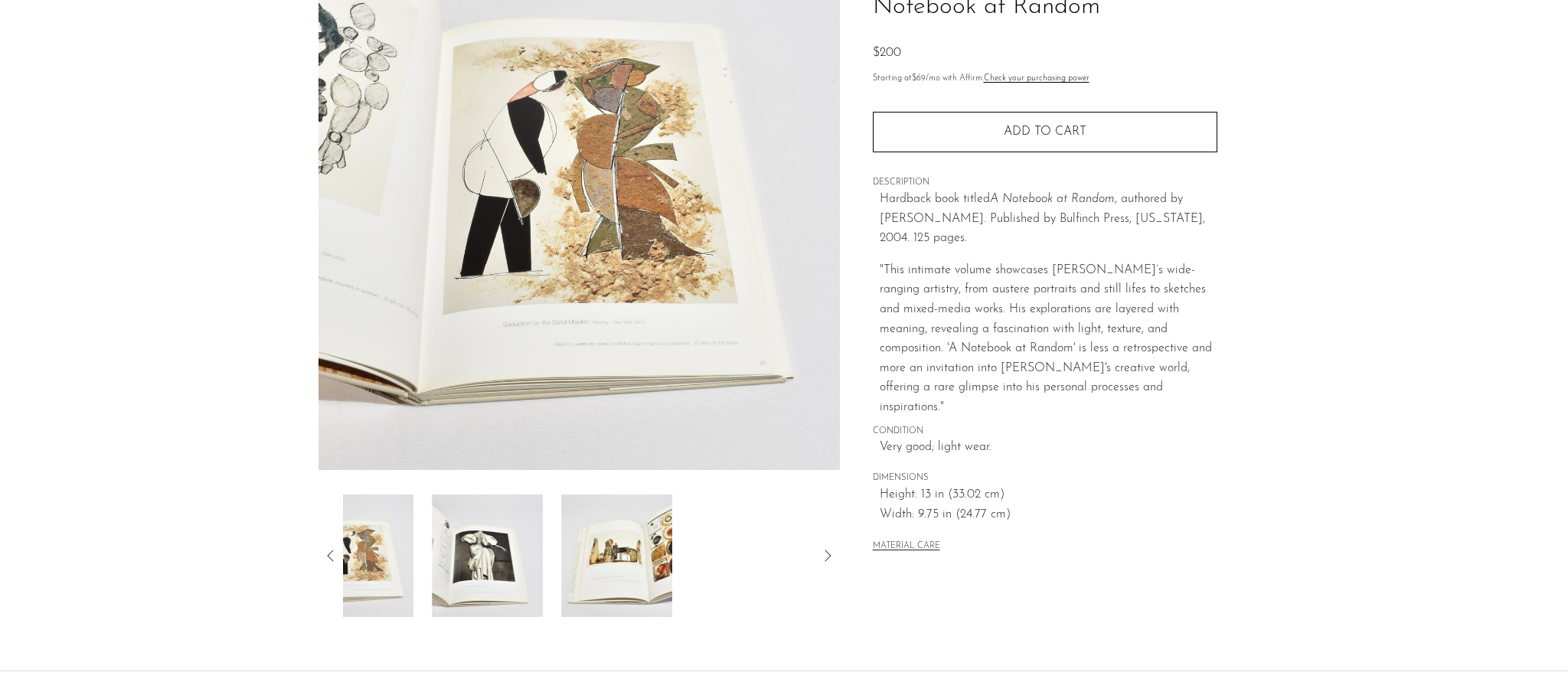
click at [336, 551] on icon at bounding box center [330, 556] width 18 height 18
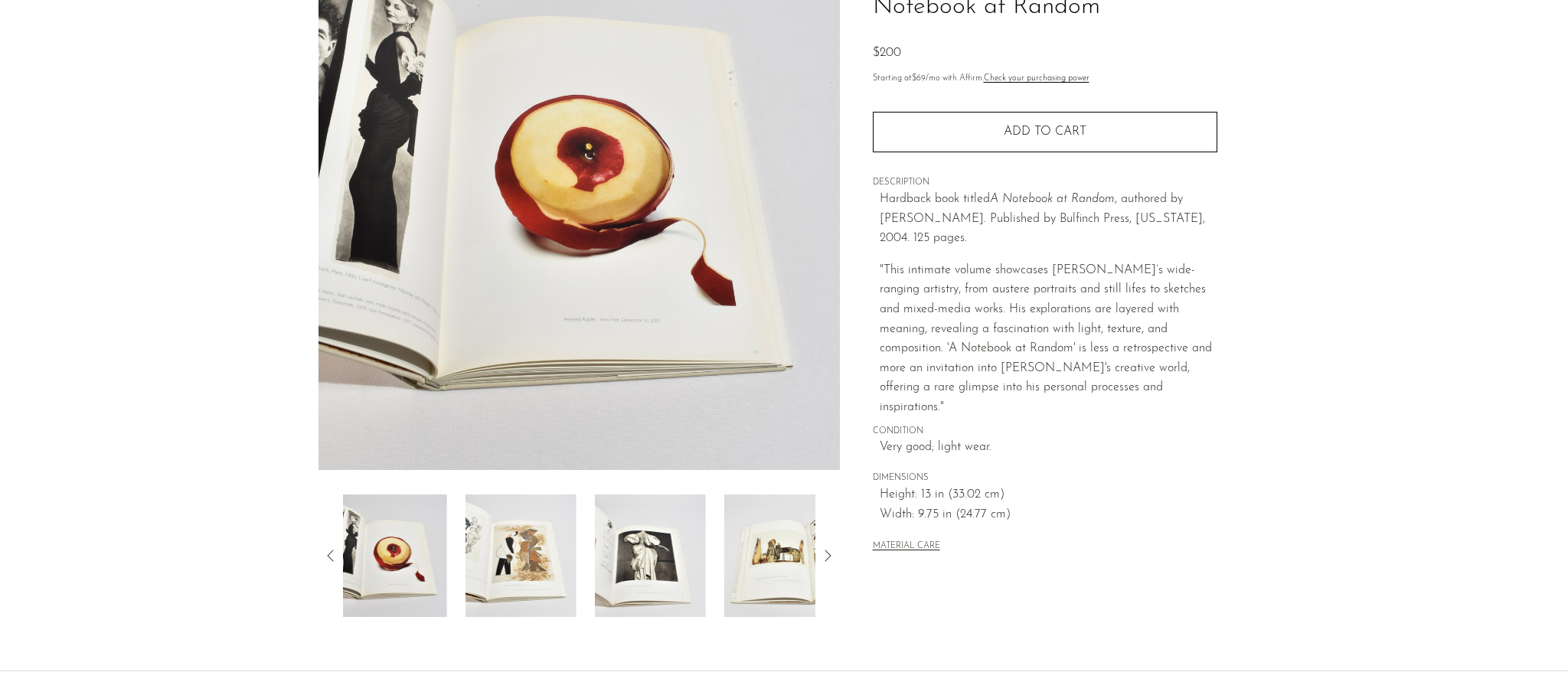
click at [336, 551] on icon at bounding box center [330, 556] width 18 height 18
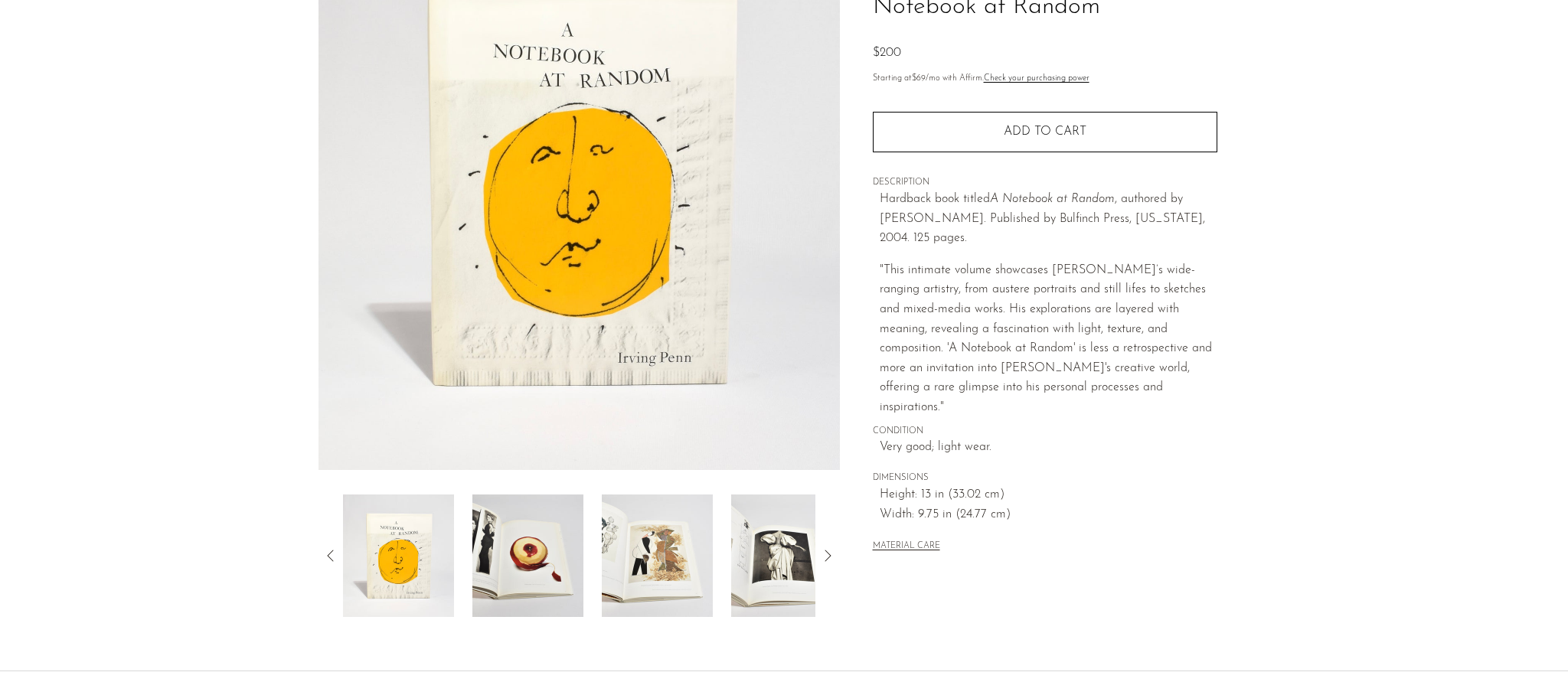
click at [548, 562] on img at bounding box center [528, 556] width 111 height 123
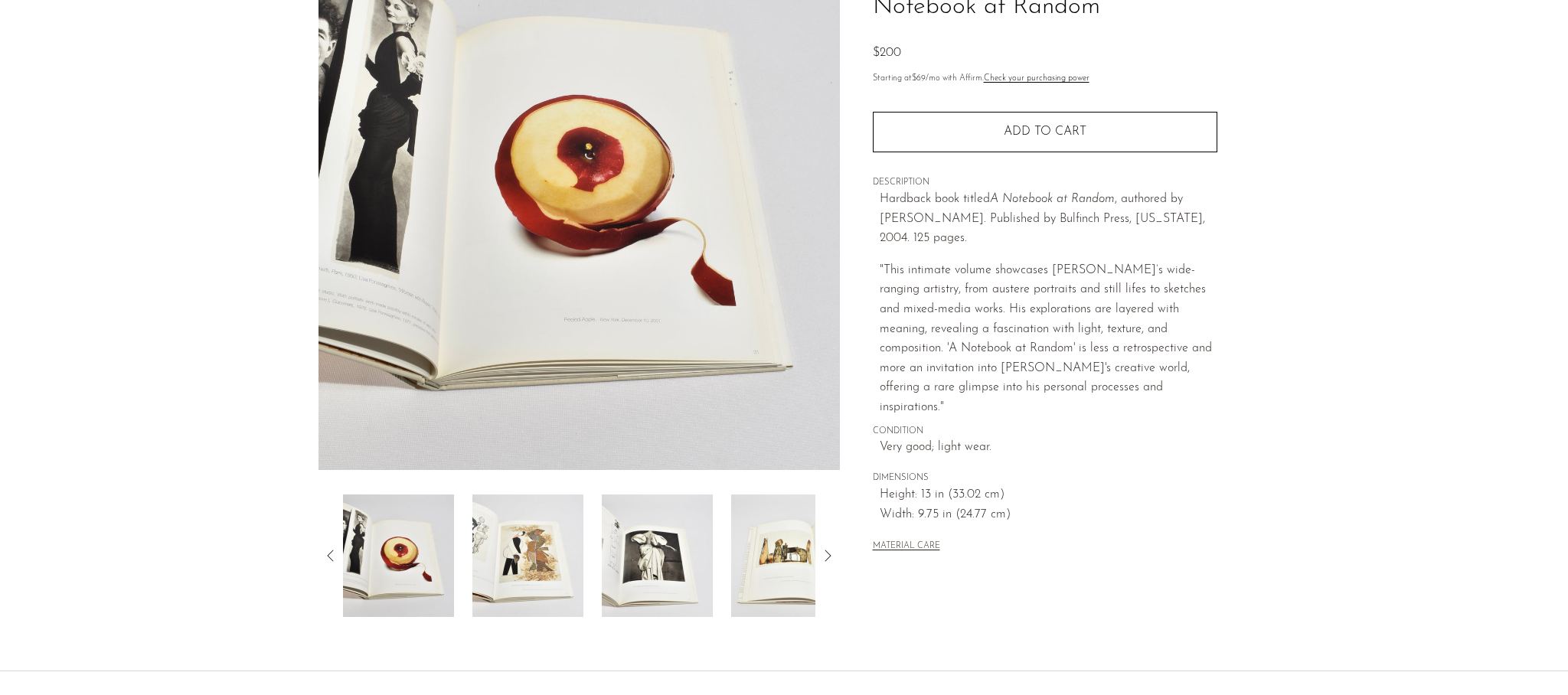
click at [548, 562] on img at bounding box center [528, 556] width 111 height 123
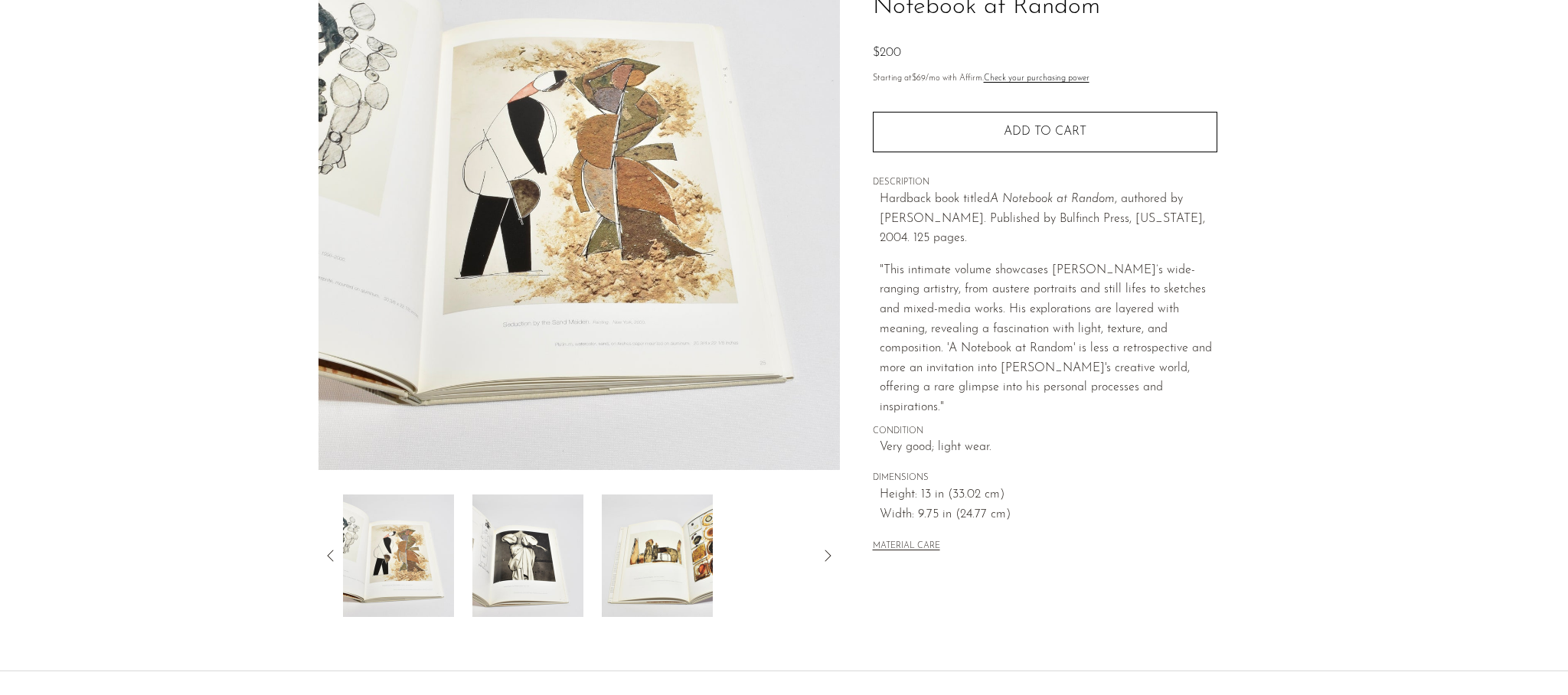
click at [548, 562] on img at bounding box center [528, 556] width 111 height 123
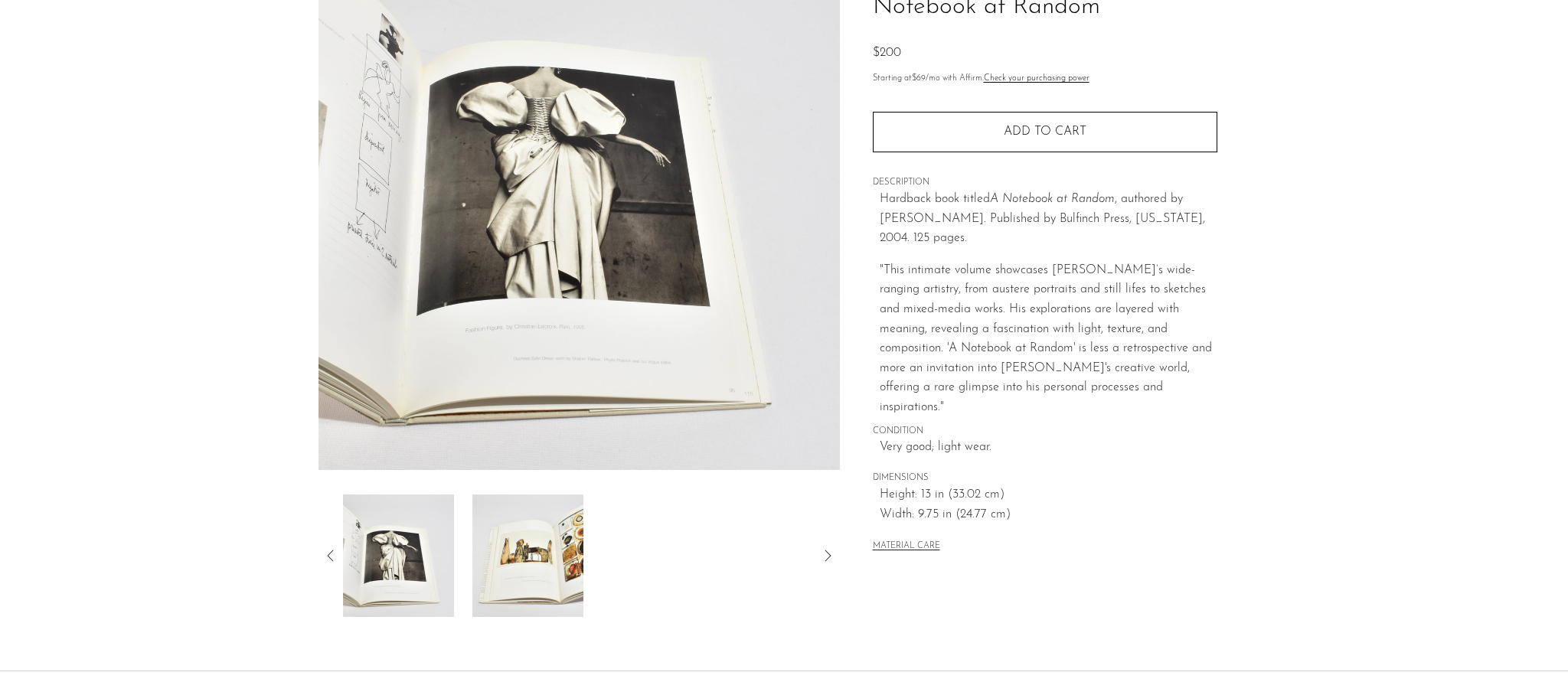
click at [551, 562] on img at bounding box center [528, 556] width 111 height 123
